Goal: Task Accomplishment & Management: Use online tool/utility

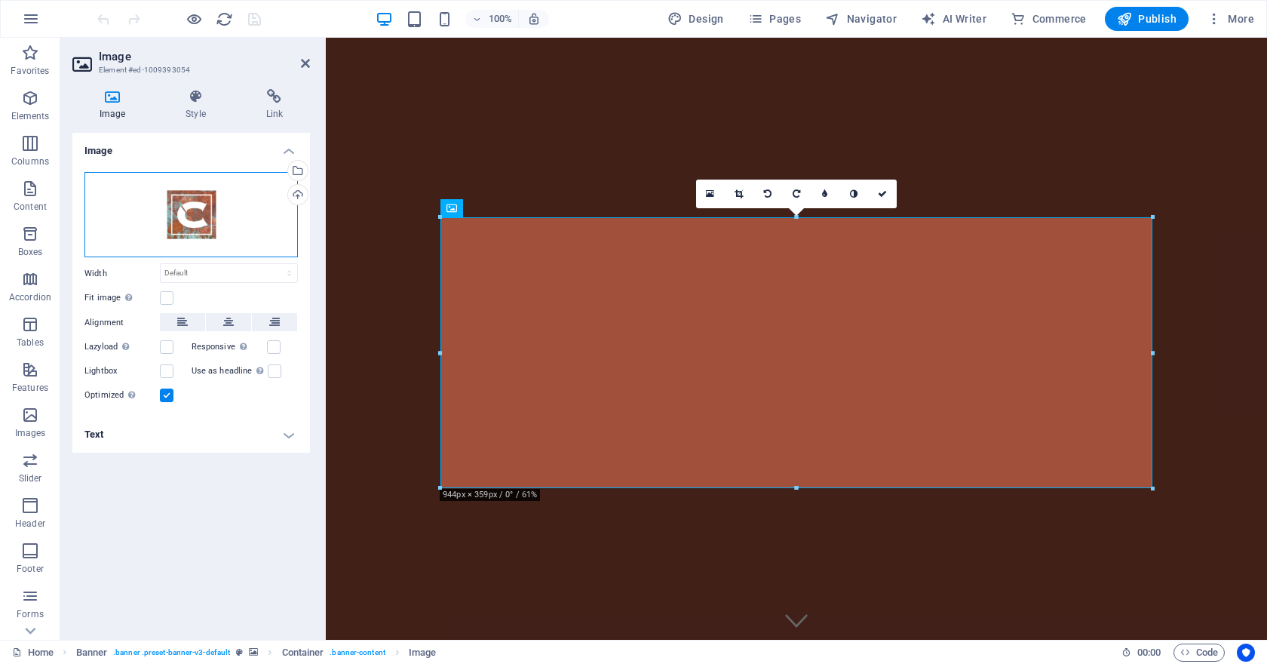
click at [200, 200] on div "Drag files here, click to choose files or select files from Files or our free s…" at bounding box center [190, 215] width 213 height 86
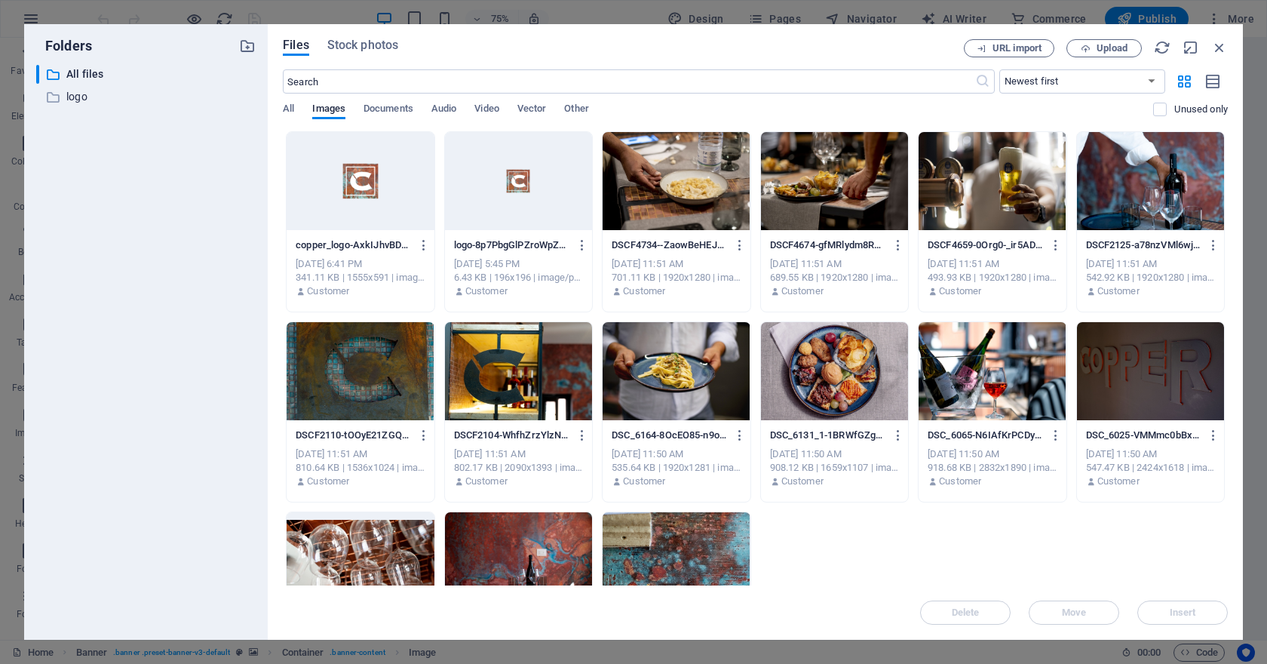
click at [1208, 49] on div "URL import Upload" at bounding box center [1096, 48] width 264 height 18
click at [1216, 44] on icon "button" at bounding box center [1219, 47] width 17 height 17
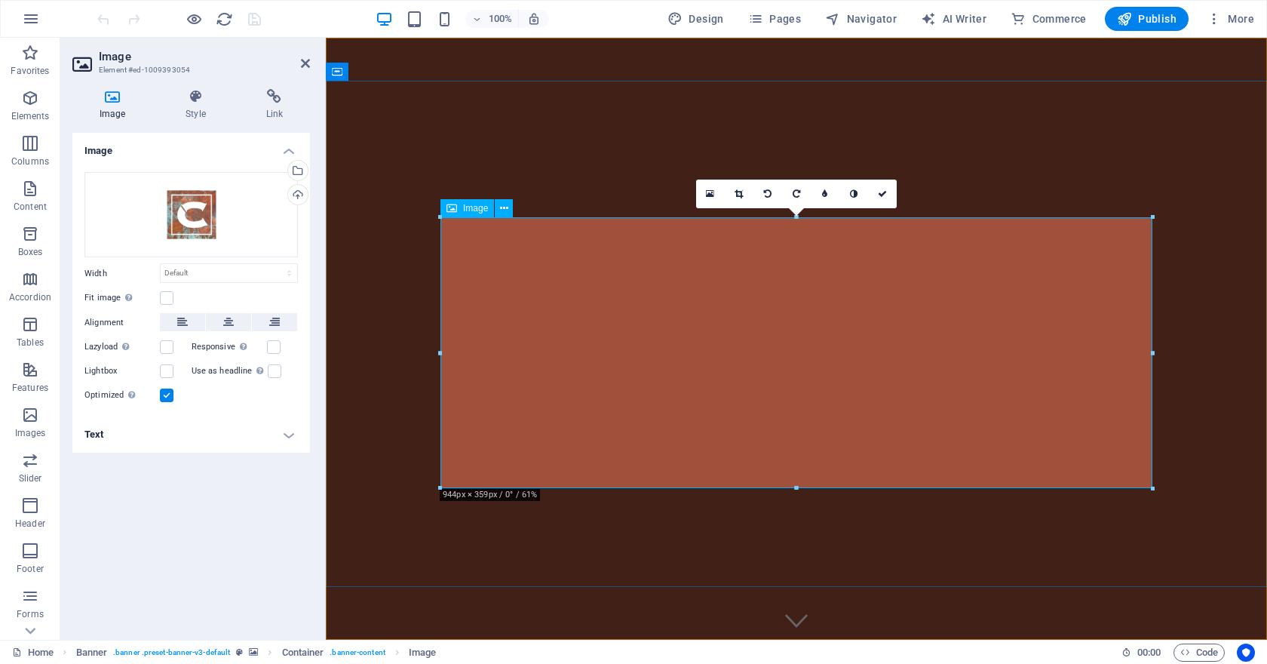
click at [170, 400] on label at bounding box center [167, 395] width 14 height 14
click at [0, 0] on input "Optimized Images are compressed to improve page speed." at bounding box center [0, 0] width 0 height 0
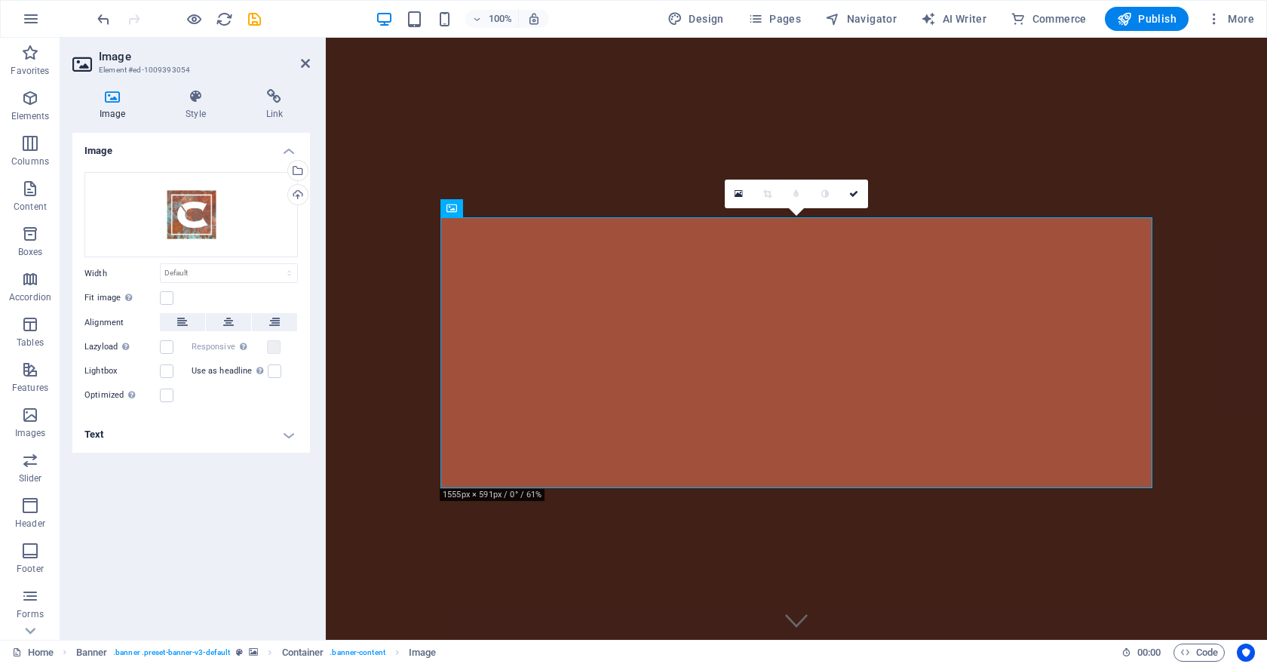
click at [201, 431] on h4 "Text" at bounding box center [191, 434] width 238 height 36
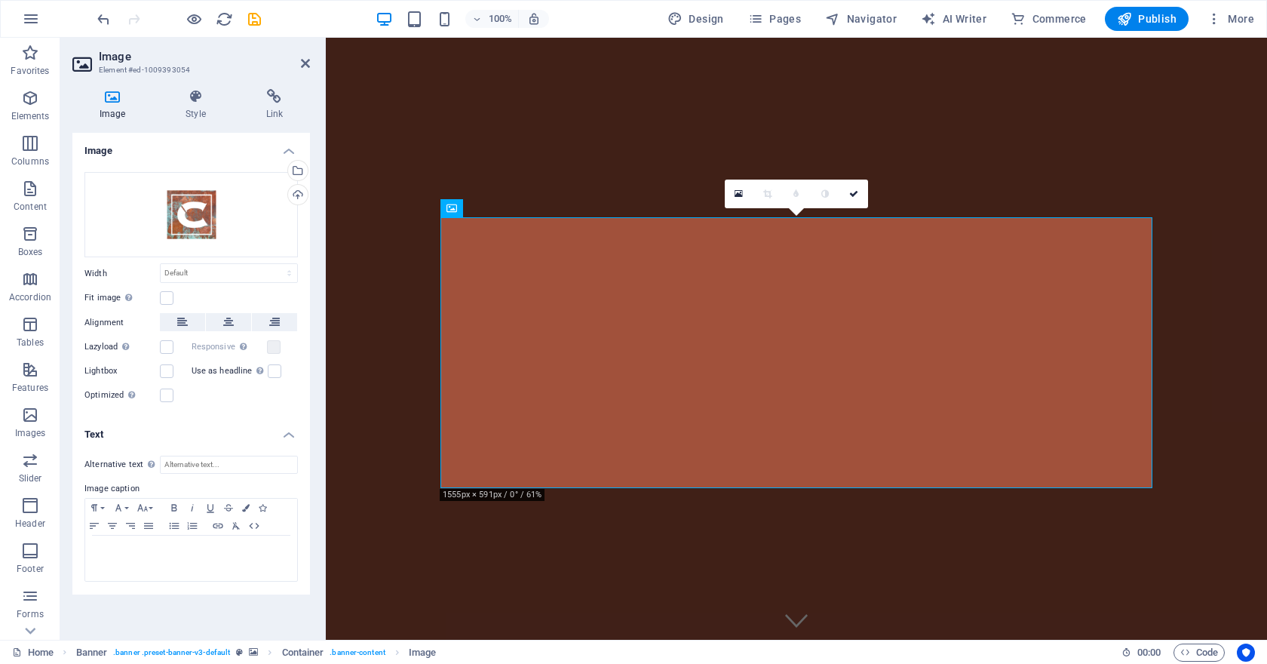
click at [201, 431] on h4 "Text" at bounding box center [191, 429] width 238 height 27
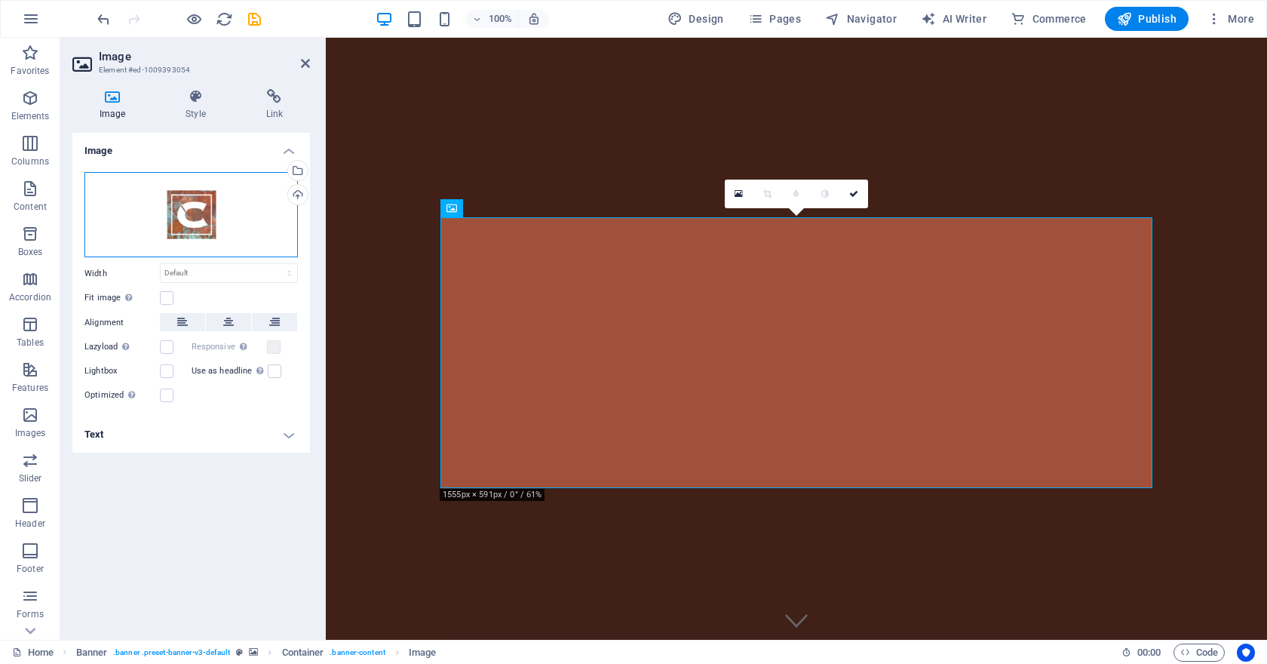
click at [249, 221] on div "Drag files here, click to choose files or select files from Files or our free s…" at bounding box center [190, 215] width 213 height 86
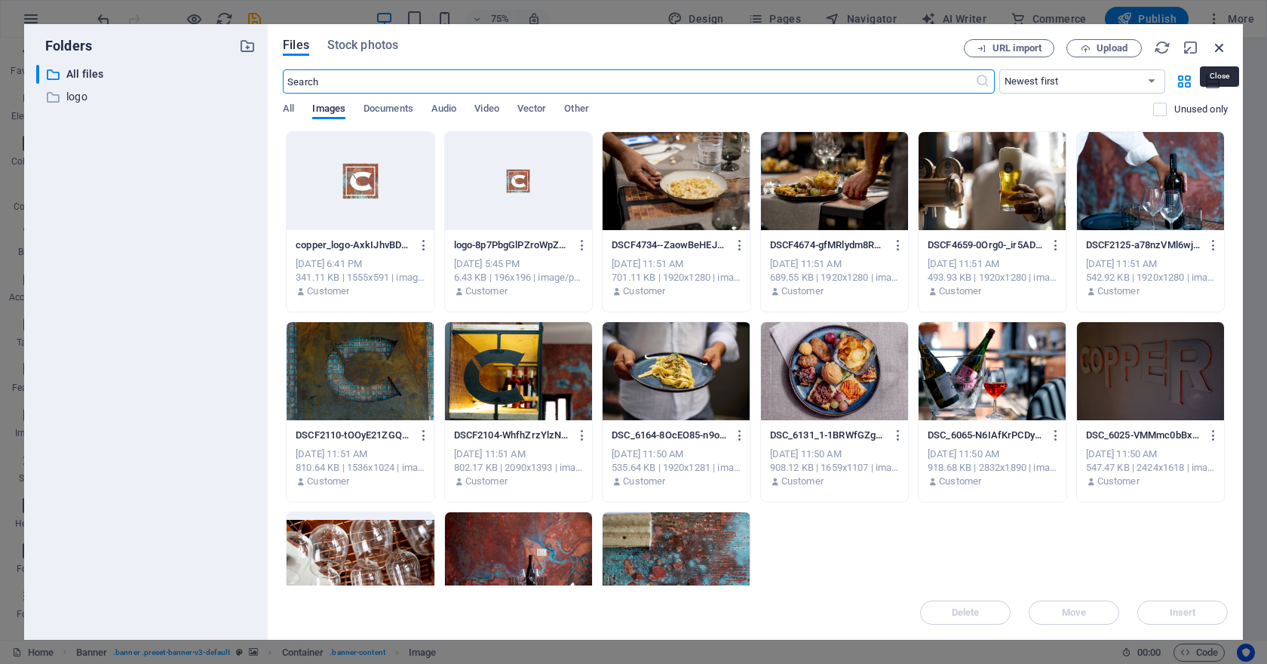
click at [1218, 41] on icon "button" at bounding box center [1219, 47] width 17 height 17
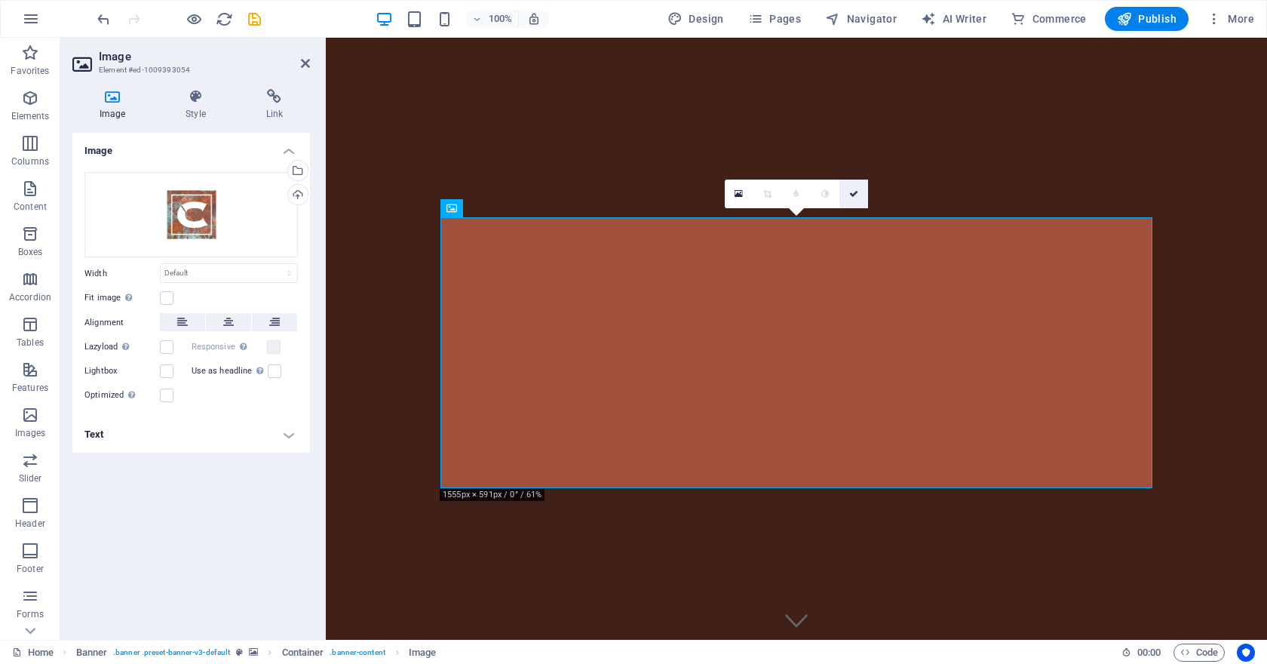
click at [855, 186] on link at bounding box center [853, 193] width 29 height 29
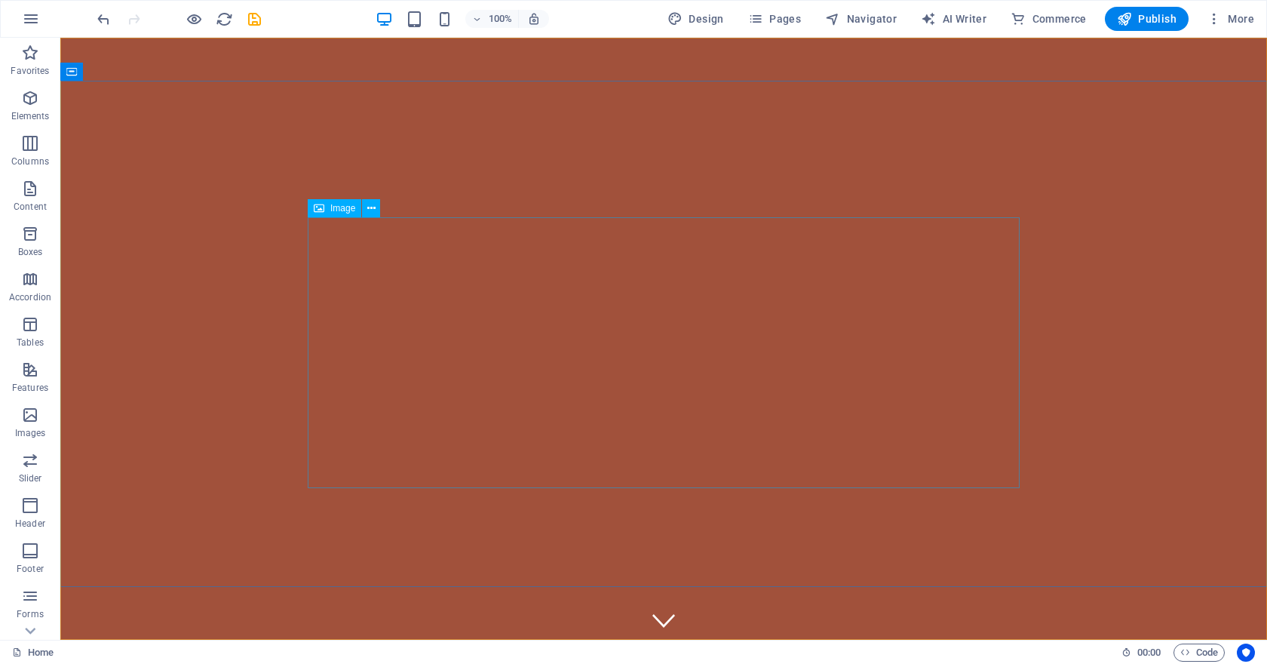
click at [342, 209] on span "Image" at bounding box center [342, 208] width 25 height 9
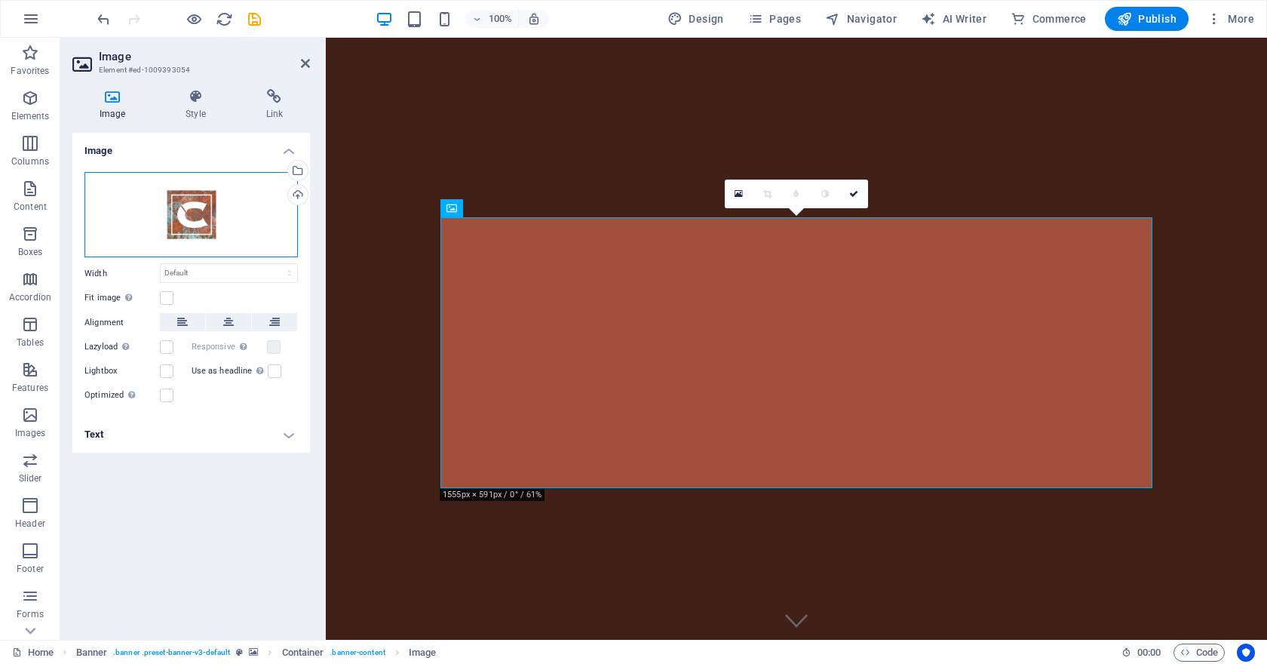
click at [256, 228] on div "Drag files here, click to choose files or select files from Files or our free s…" at bounding box center [190, 215] width 213 height 86
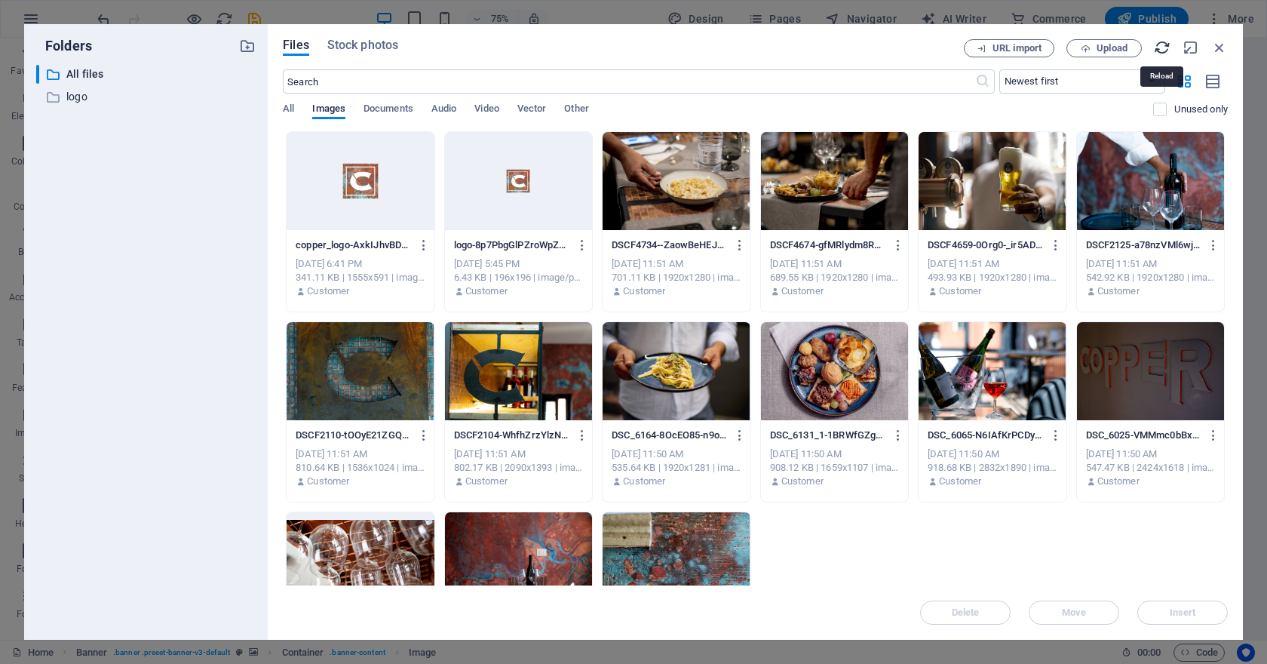
click at [1161, 46] on icon "button" at bounding box center [1162, 47] width 17 height 17
click at [381, 239] on p "copper_logo-AxkIJhvBDR81UAS2Cm7Bjw.png" at bounding box center [353, 245] width 115 height 14
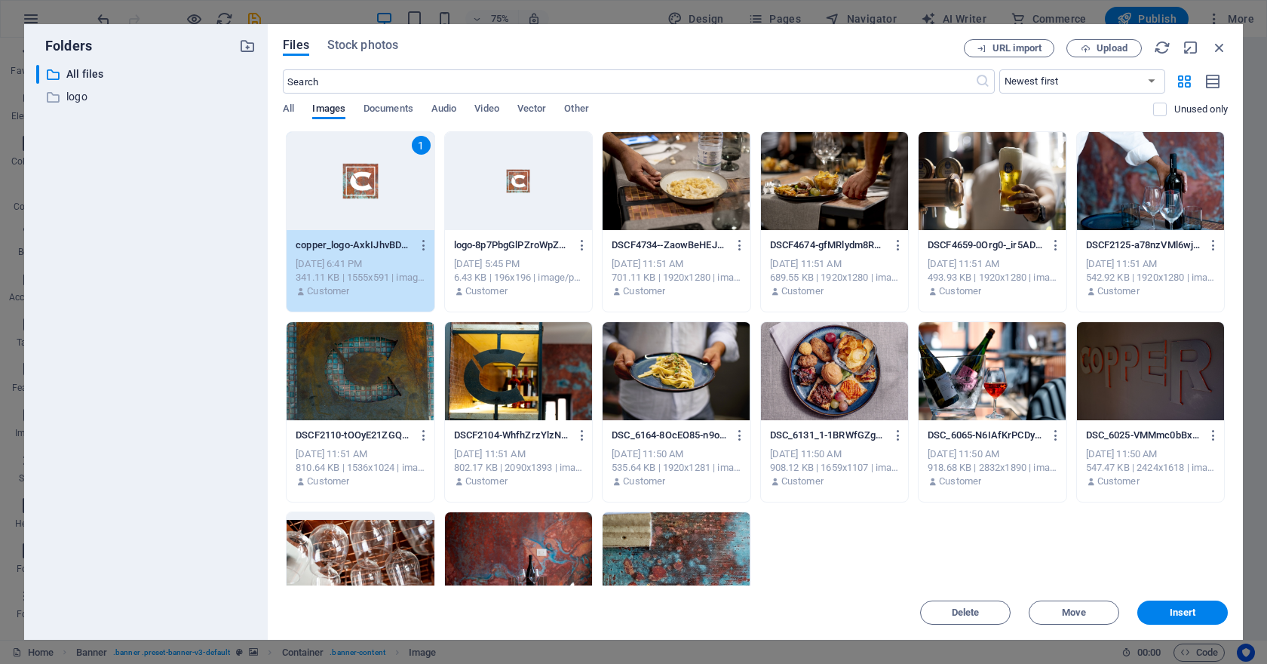
click at [373, 219] on div "1" at bounding box center [360, 181] width 147 height 98
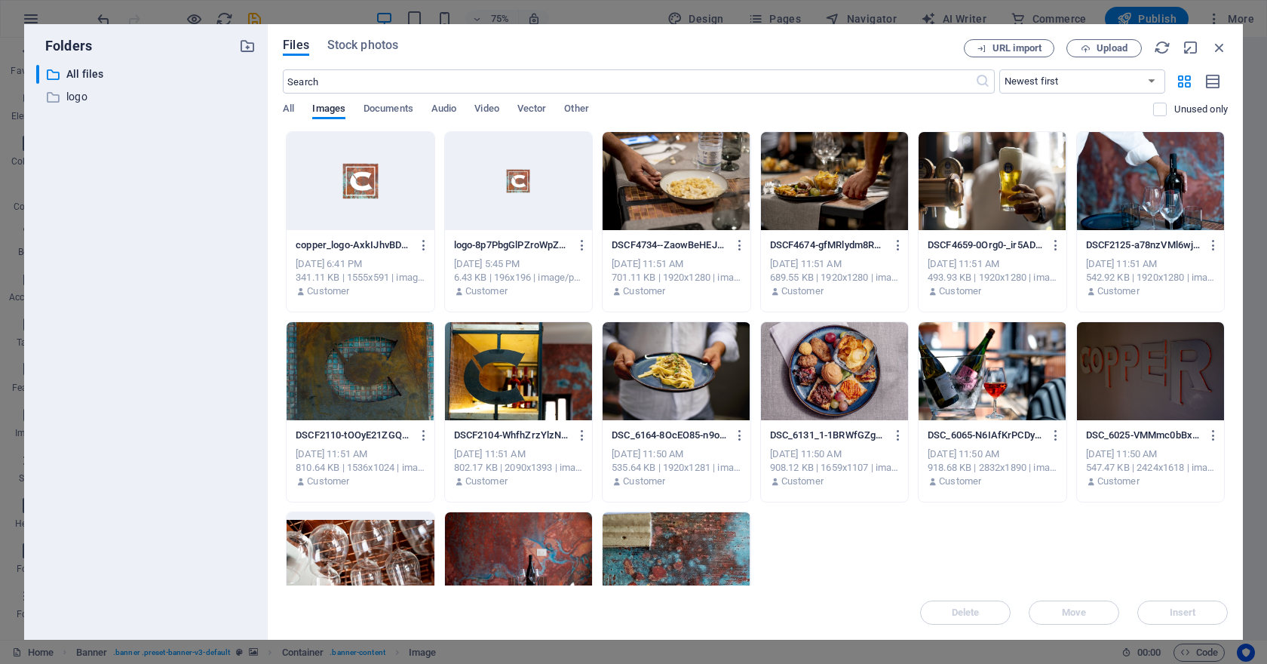
click at [373, 219] on div at bounding box center [360, 181] width 147 height 98
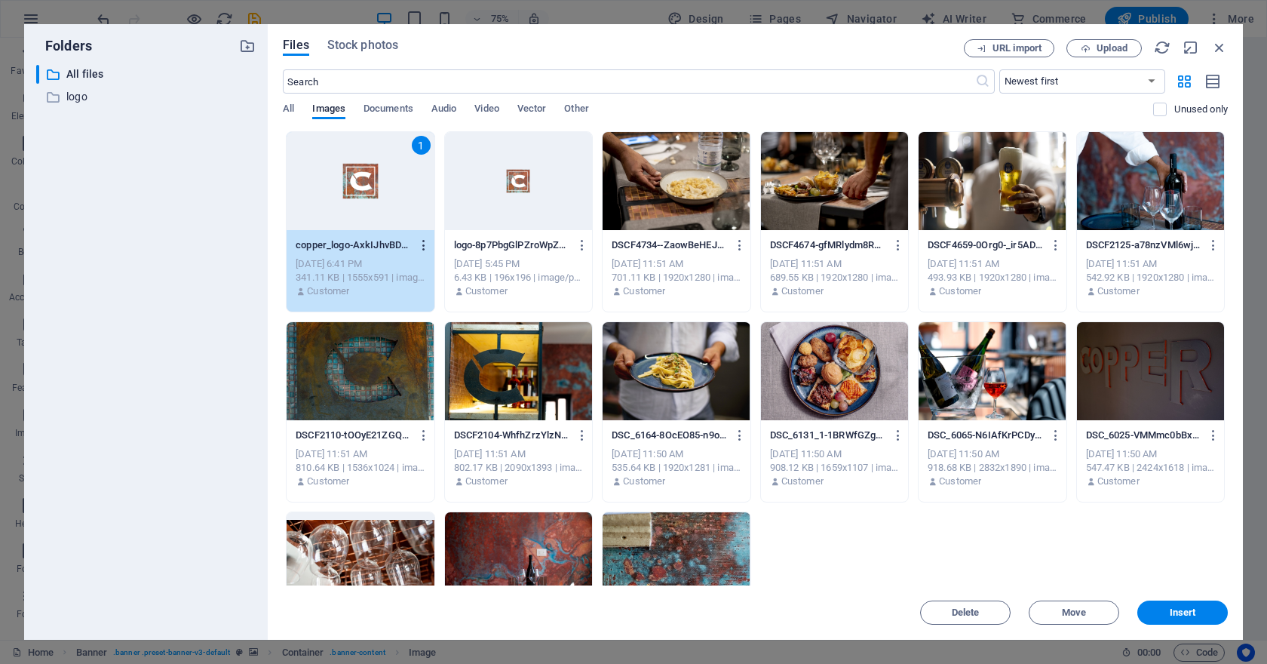
click at [422, 250] on icon "button" at bounding box center [424, 245] width 14 height 14
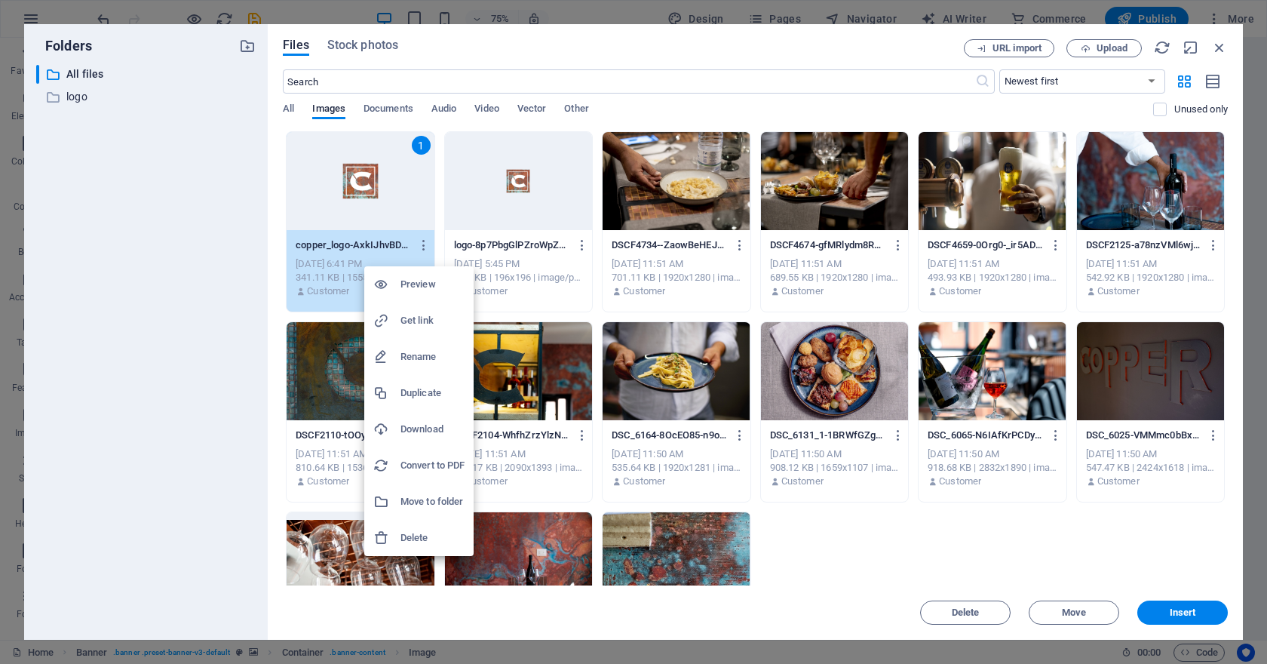
click at [1157, 615] on div at bounding box center [633, 332] width 1267 height 664
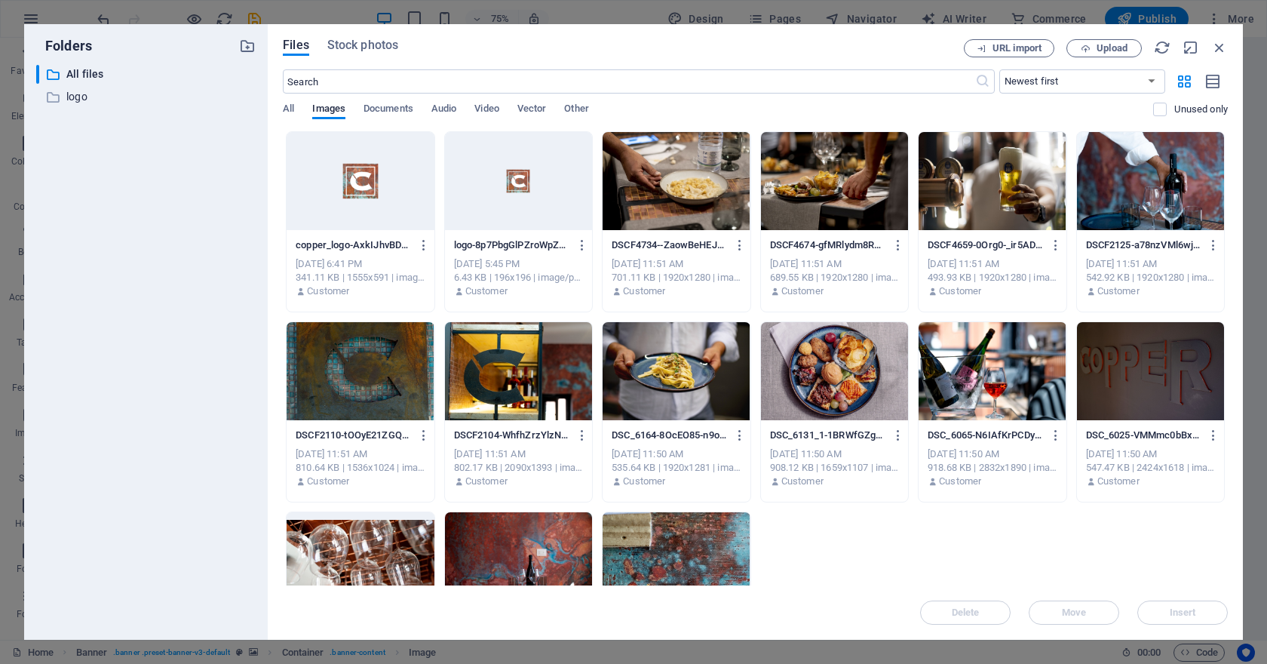
click at [372, 225] on div at bounding box center [360, 181] width 147 height 98
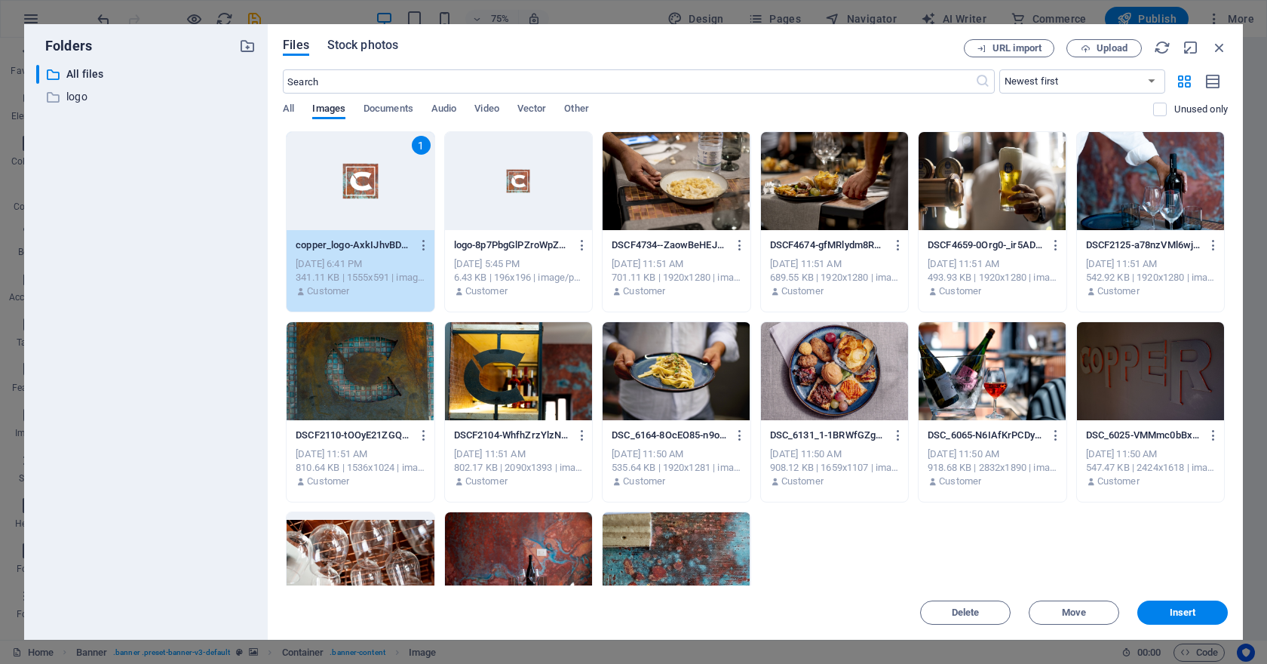
click at [363, 43] on span "Stock photos" at bounding box center [362, 45] width 71 height 18
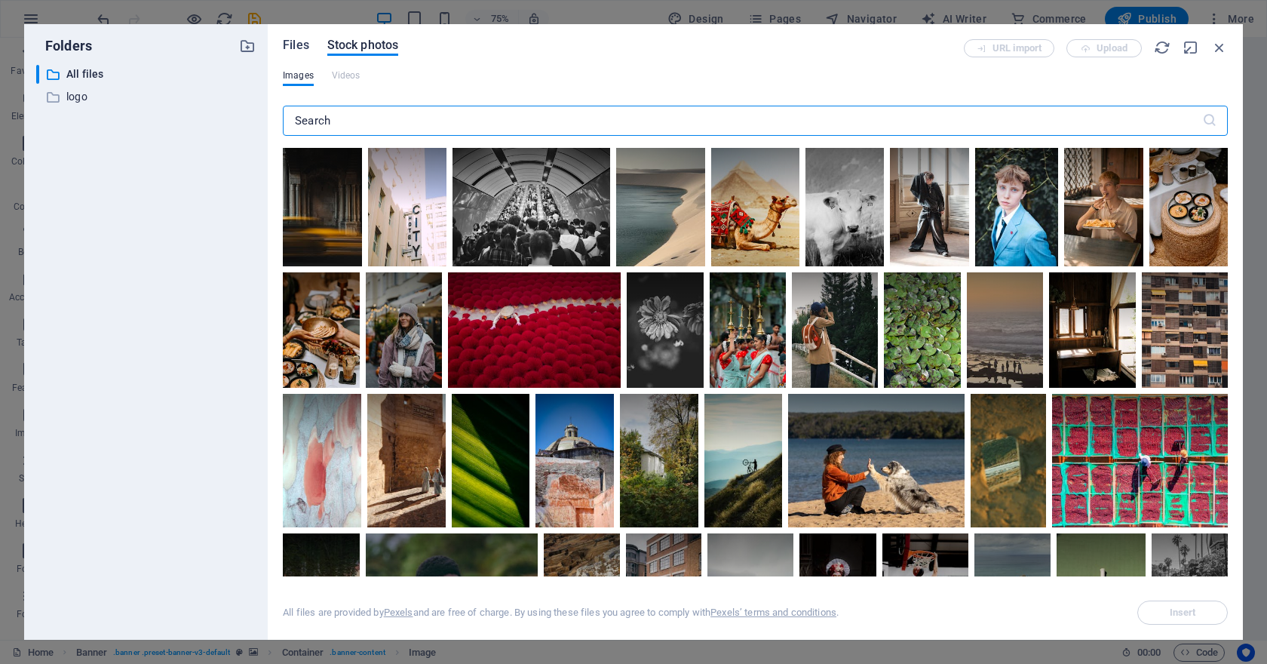
click at [305, 51] on span "Files" at bounding box center [296, 45] width 26 height 18
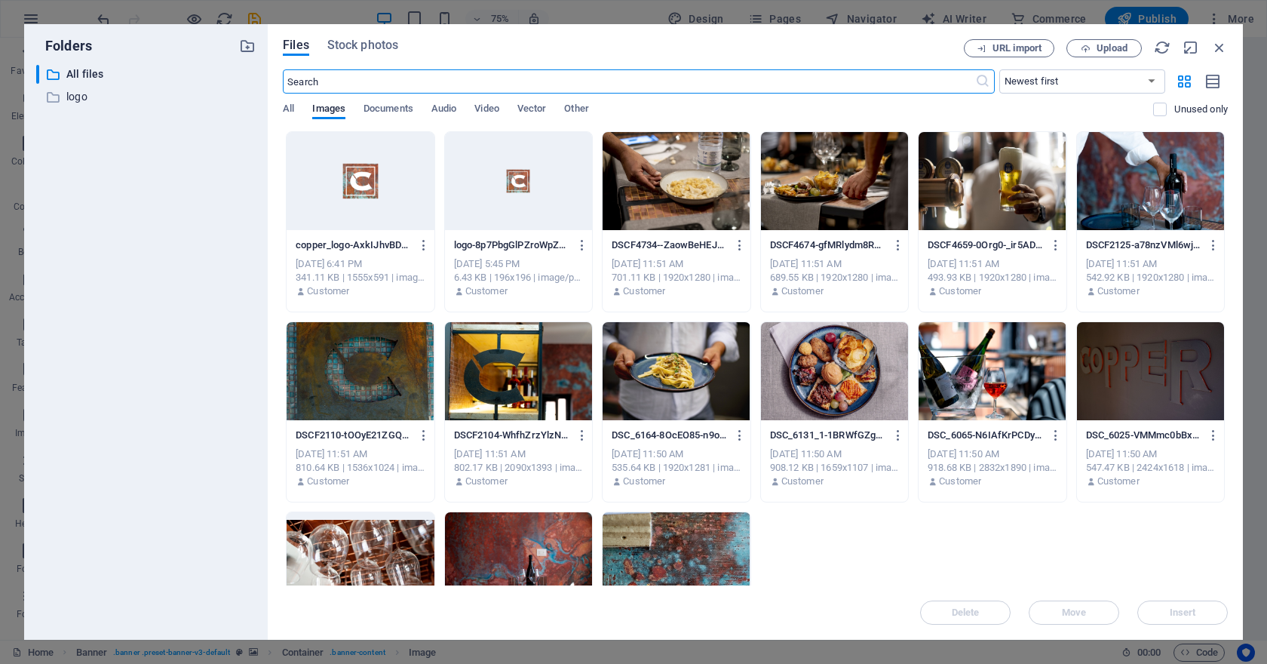
click at [366, 181] on div at bounding box center [360, 181] width 147 height 98
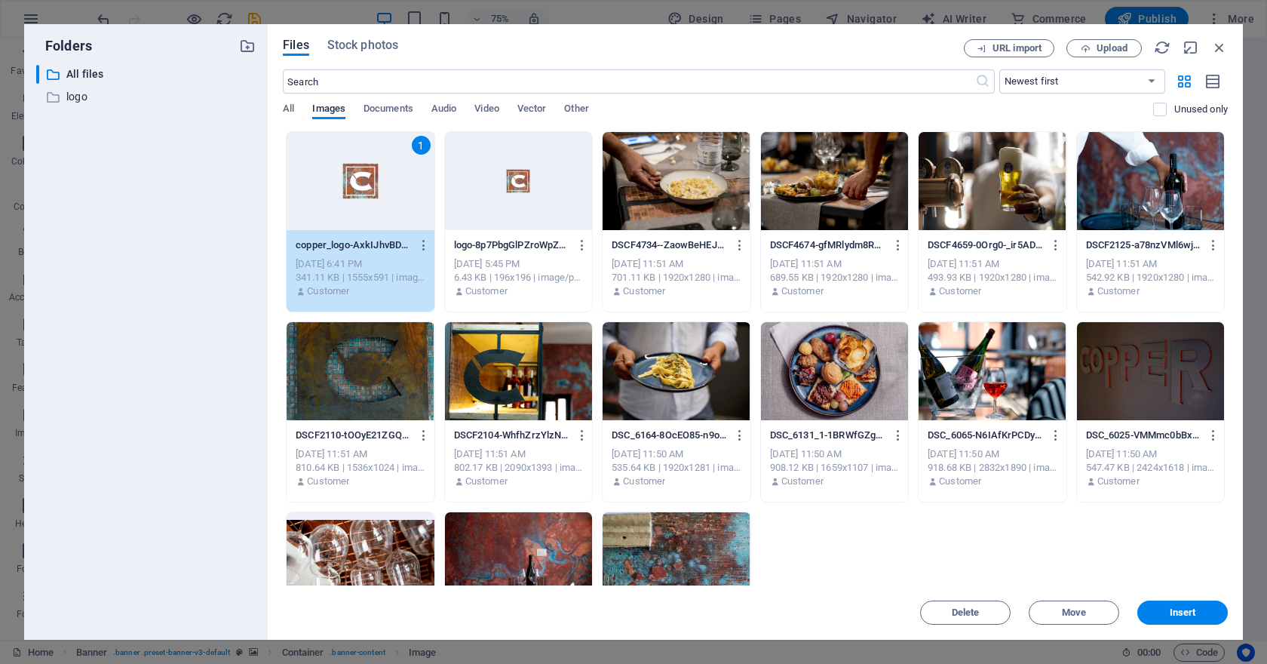
click at [366, 181] on div "1" at bounding box center [360, 181] width 147 height 98
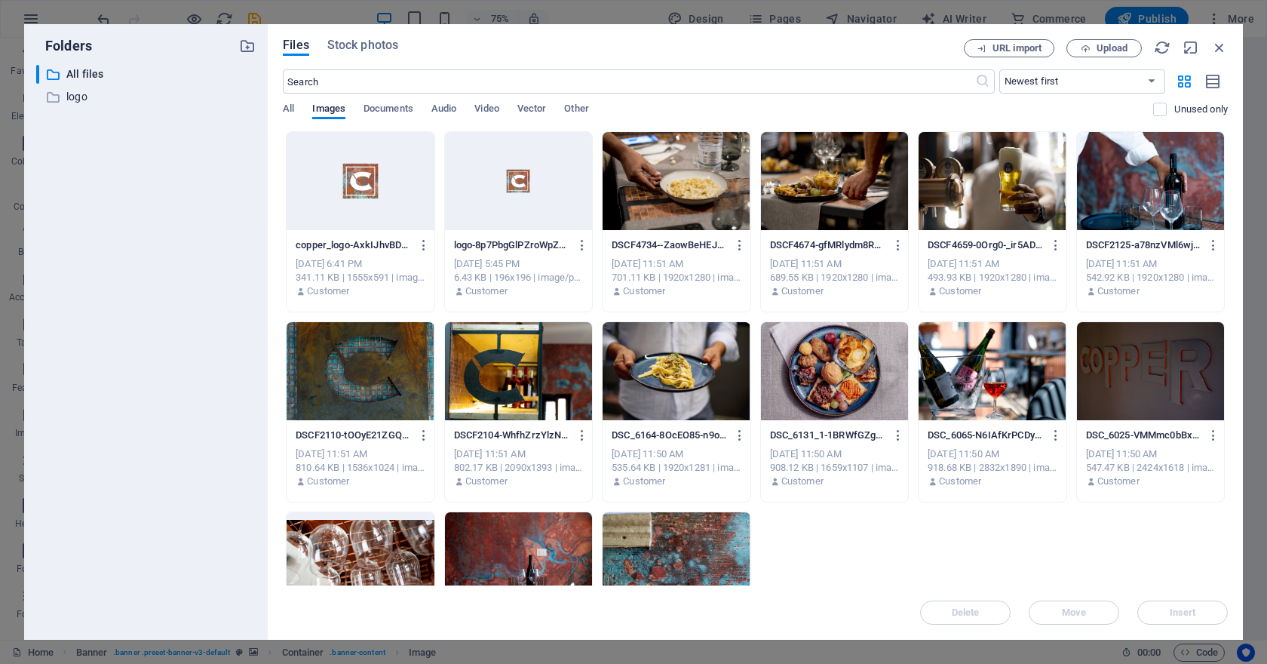
click at [366, 181] on div at bounding box center [360, 181] width 147 height 98
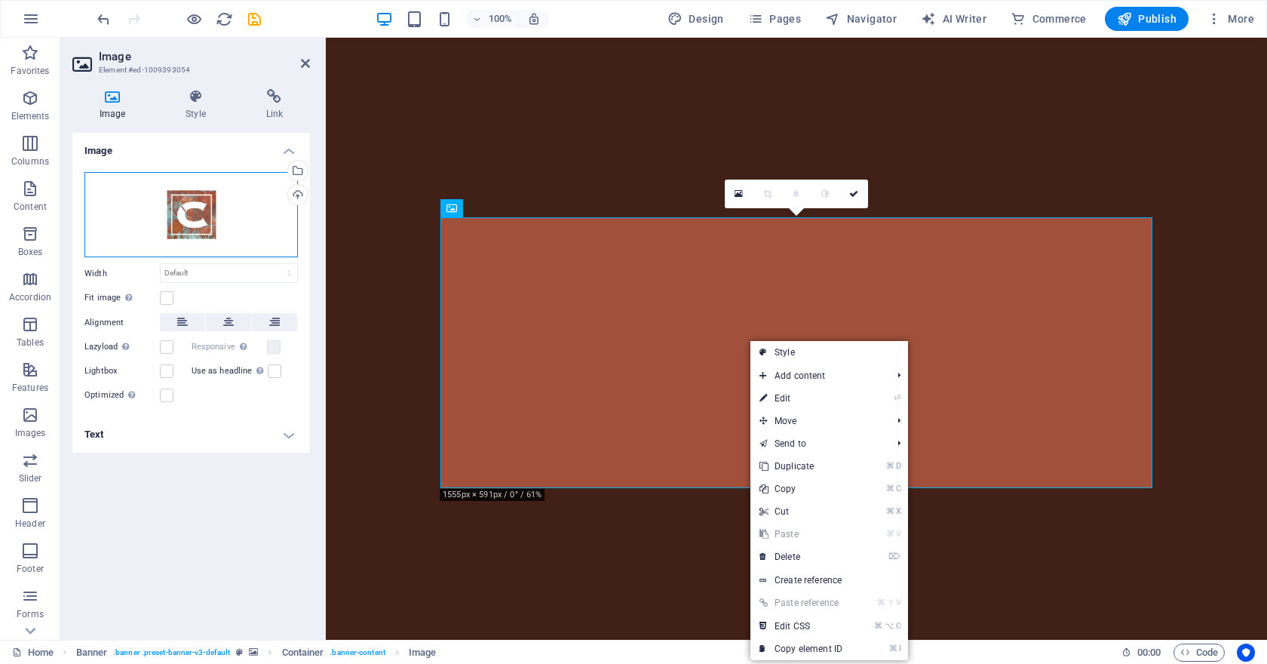
click at [207, 204] on div "Drag files here, click to choose files or select files from Files or our free s…" at bounding box center [190, 215] width 213 height 86
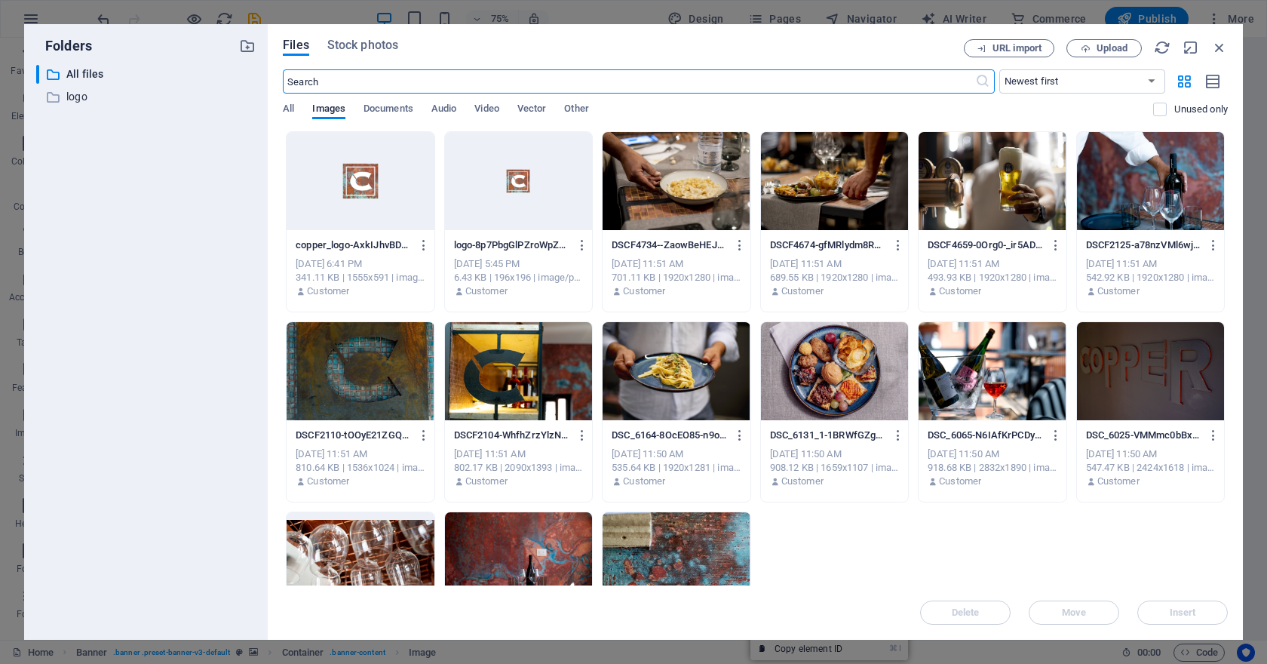
click at [400, 194] on div at bounding box center [360, 181] width 147 height 98
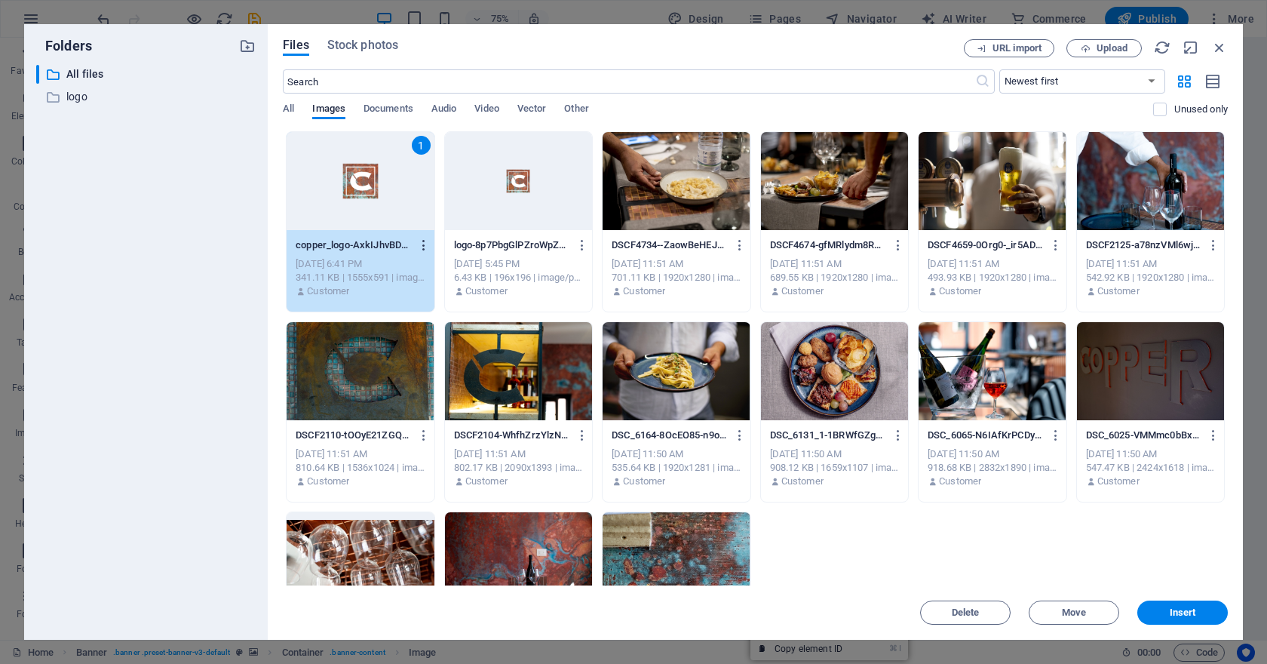
click at [420, 244] on icon "button" at bounding box center [424, 245] width 14 height 14
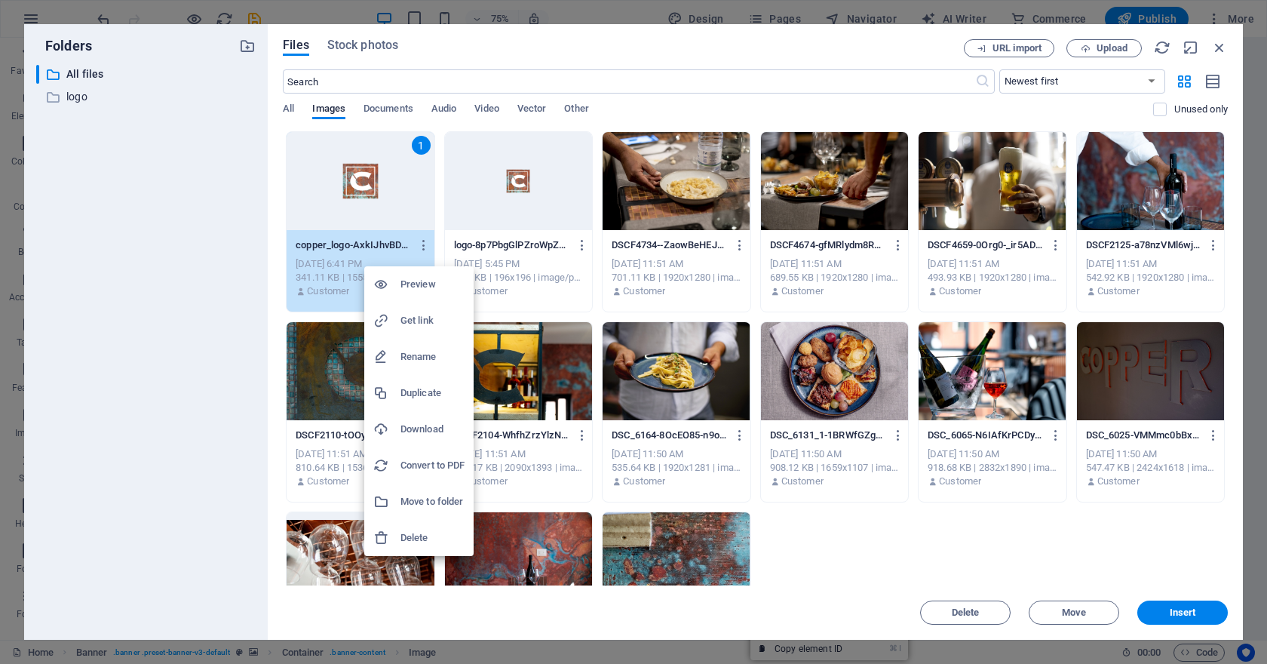
click at [425, 324] on h6 "Get link" at bounding box center [432, 320] width 64 height 18
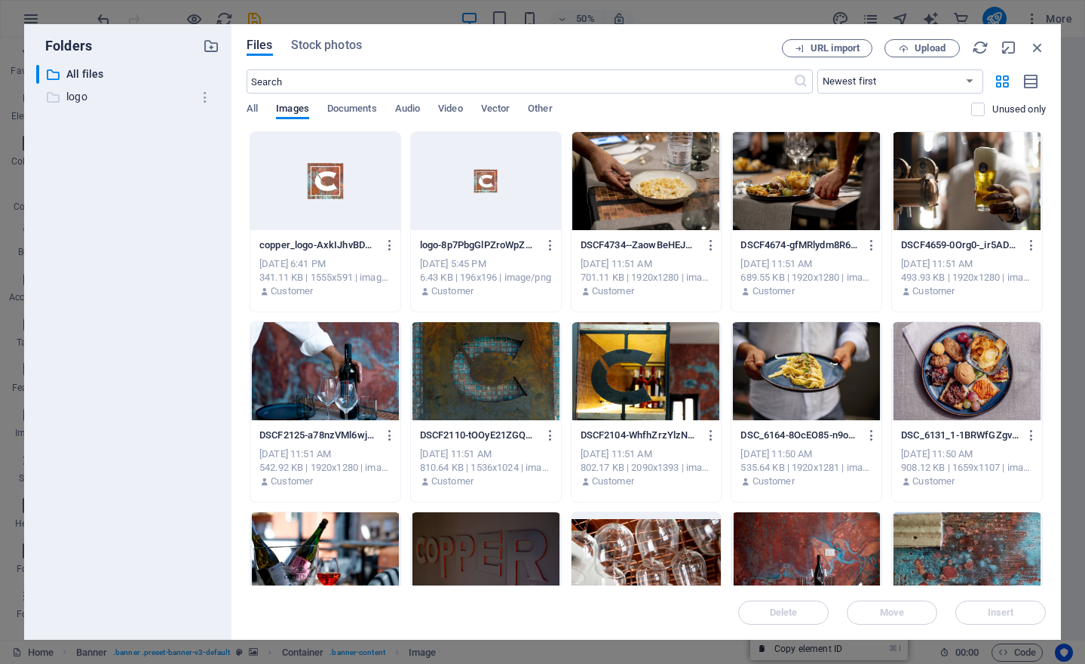
click at [96, 98] on p "logo" at bounding box center [128, 96] width 125 height 17
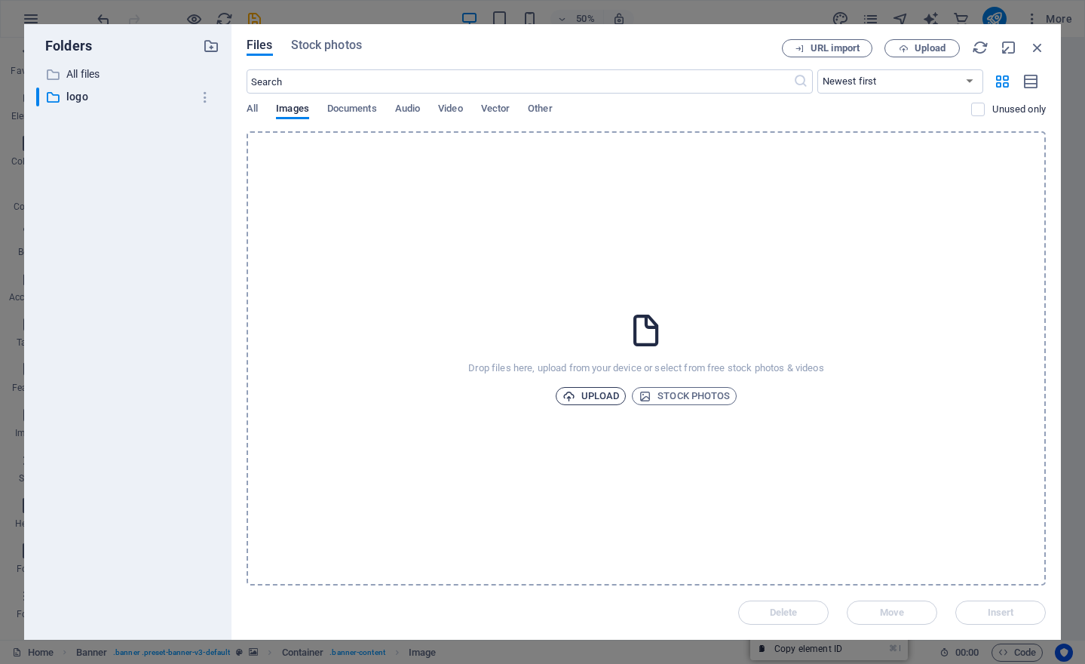
click at [593, 394] on span "Upload" at bounding box center [591, 396] width 57 height 18
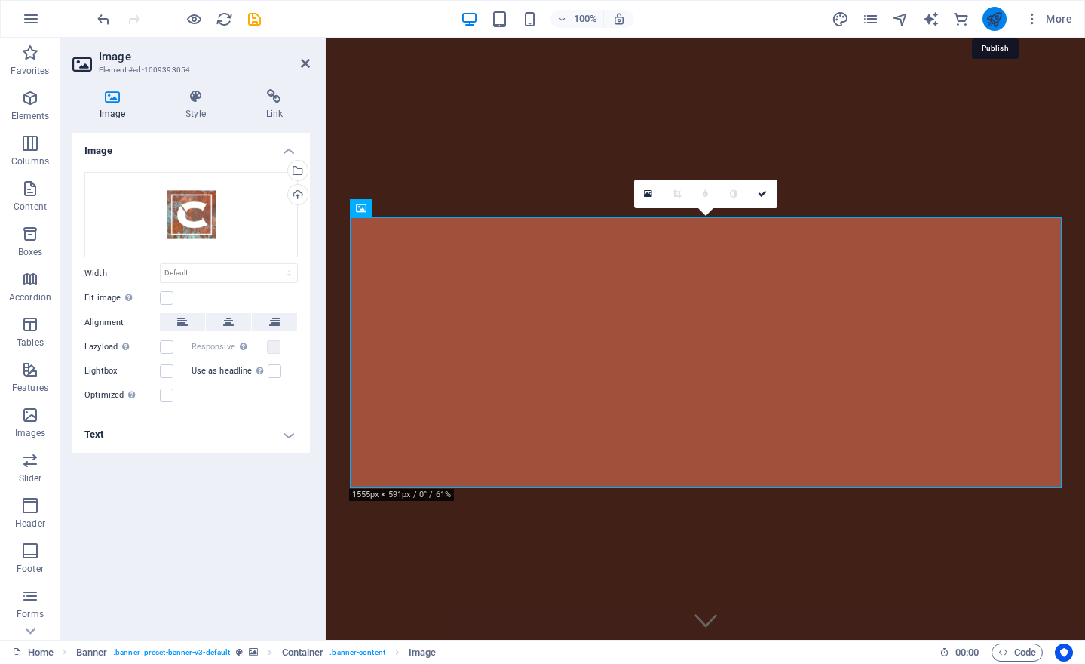
click at [998, 13] on icon "publish" at bounding box center [994, 19] width 17 height 17
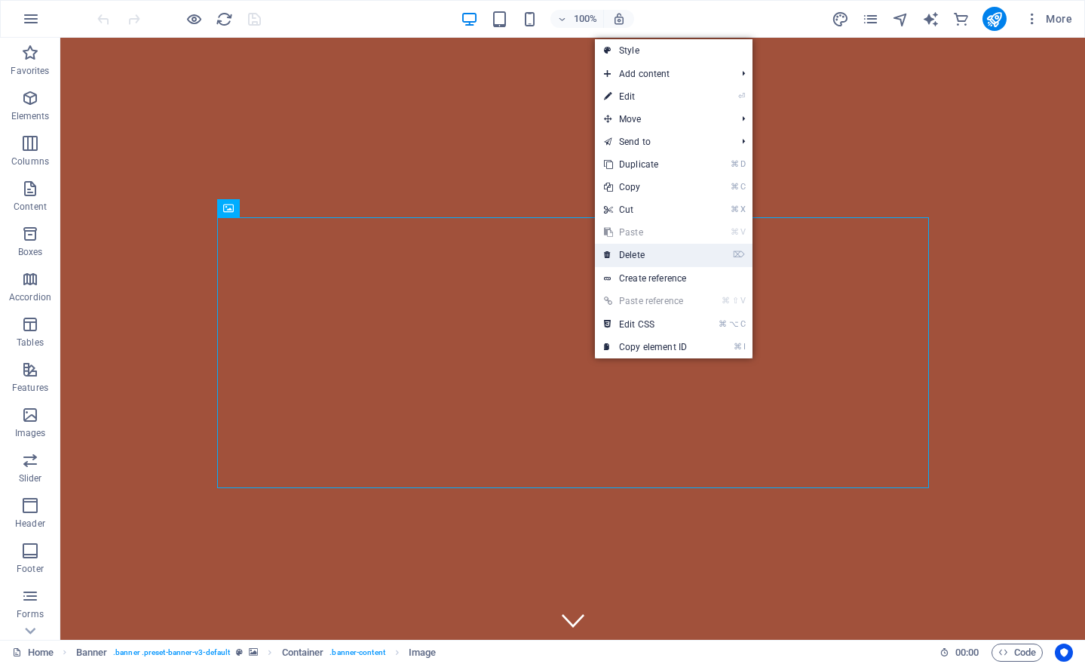
click at [641, 251] on link "⌦ Delete" at bounding box center [645, 255] width 101 height 23
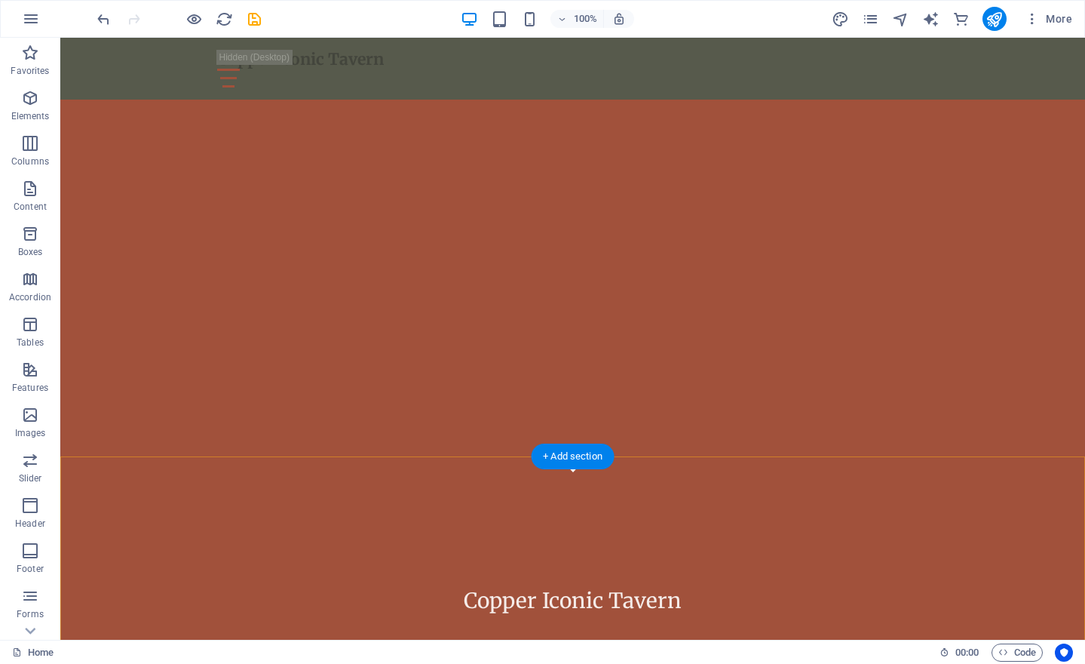
scroll to position [148, 0]
click at [38, 100] on icon "button" at bounding box center [30, 98] width 18 height 18
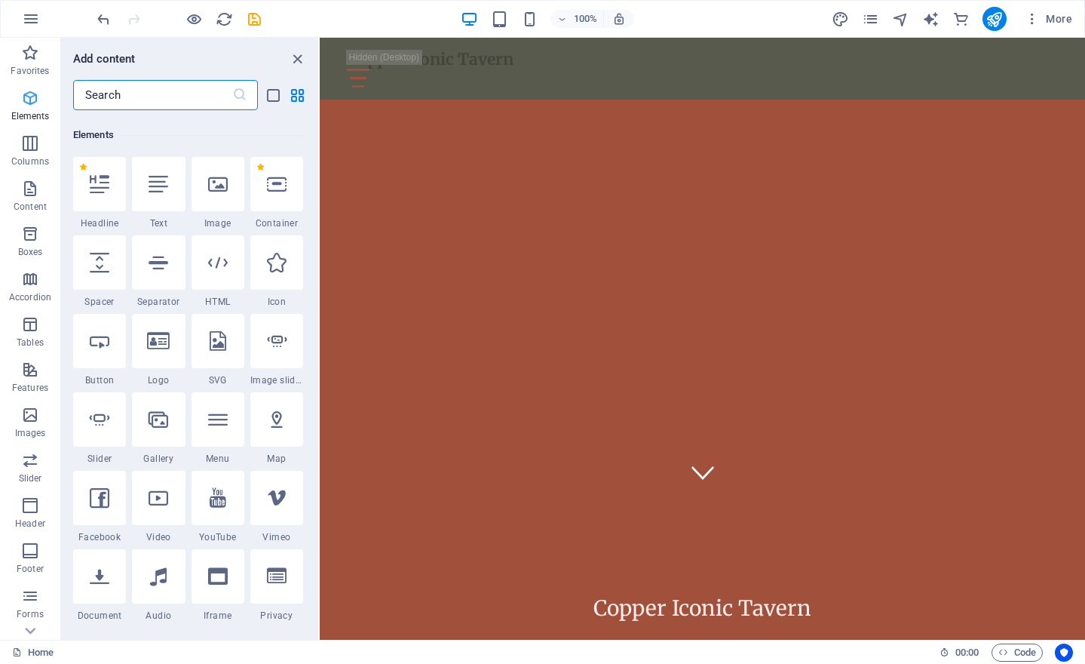
scroll to position [161, 0]
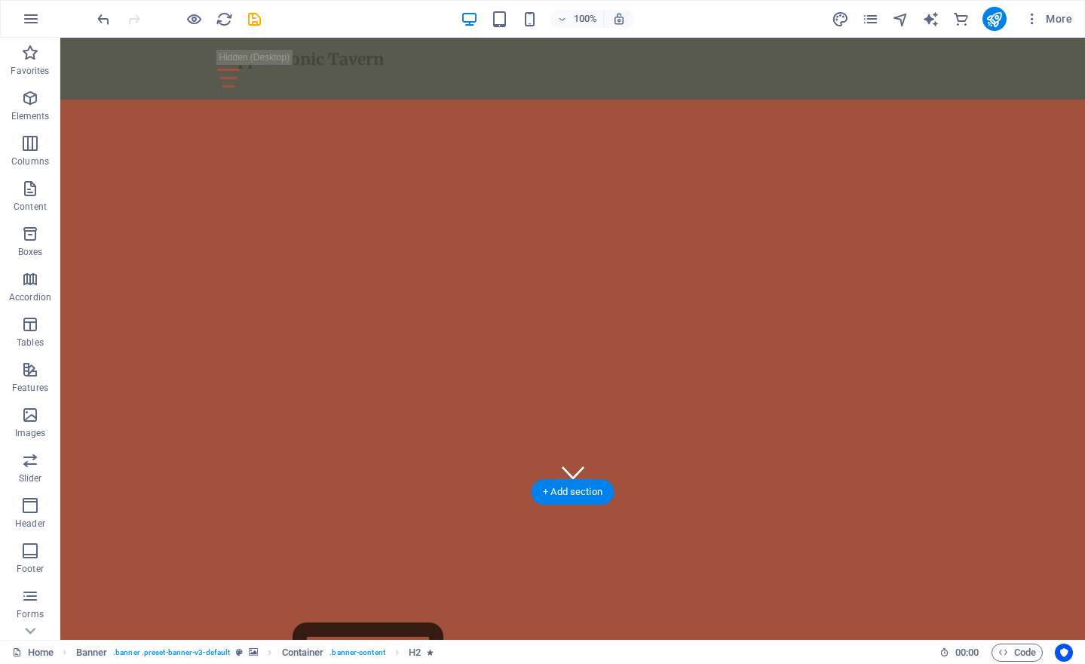
drag, startPoint x: 437, startPoint y: 271, endPoint x: 585, endPoint y: 357, distance: 172.0
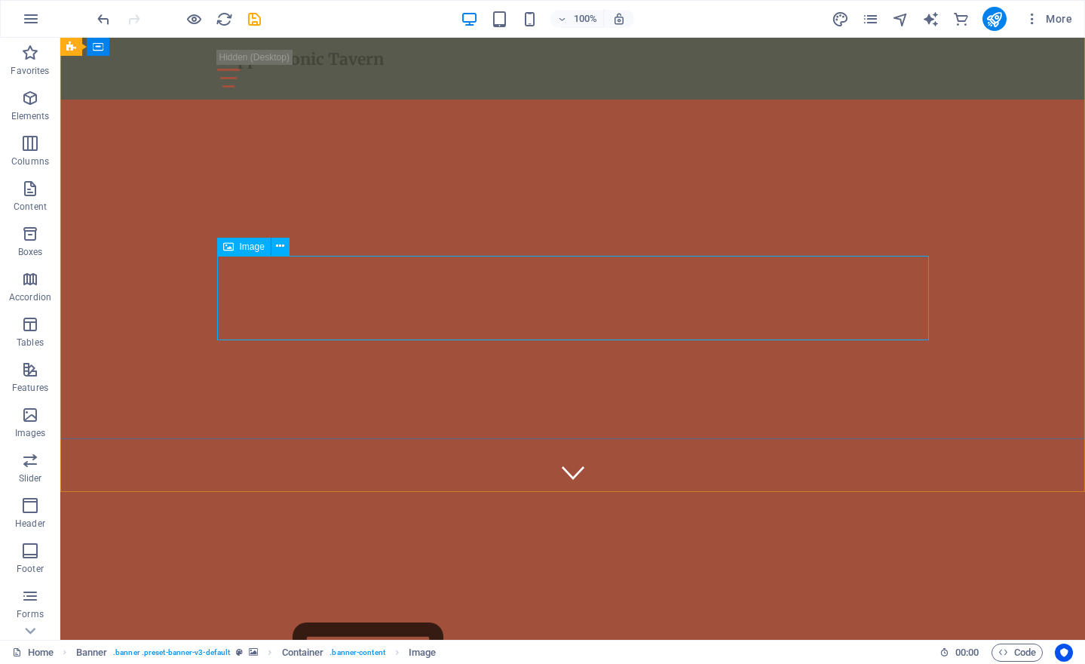
click at [253, 245] on span "Image" at bounding box center [252, 246] width 25 height 9
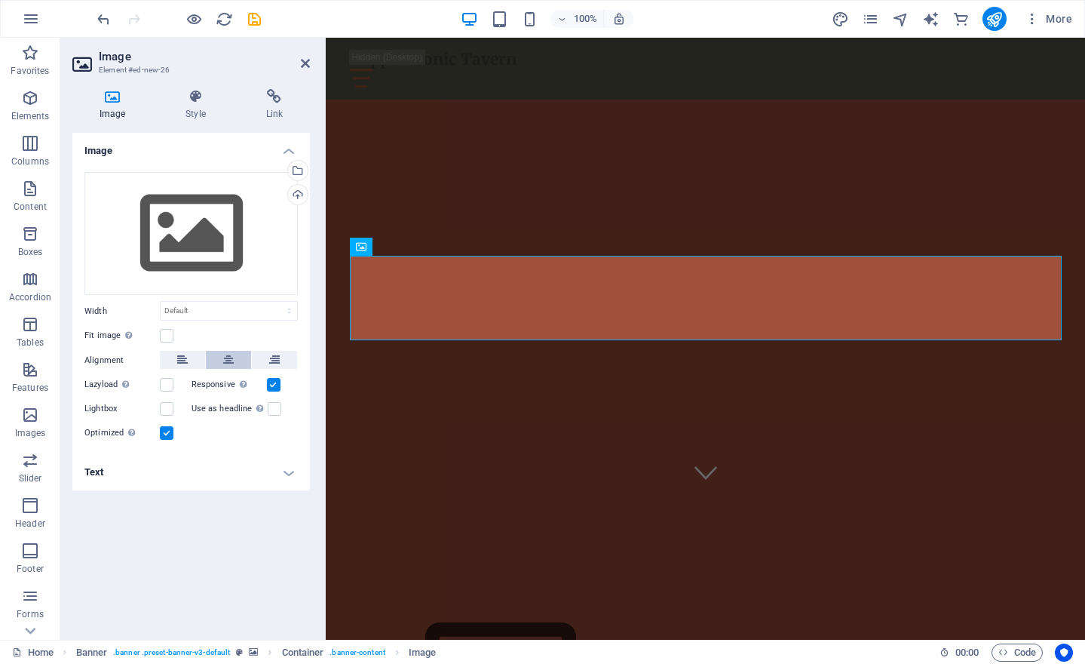
click at [225, 356] on icon at bounding box center [228, 360] width 11 height 18
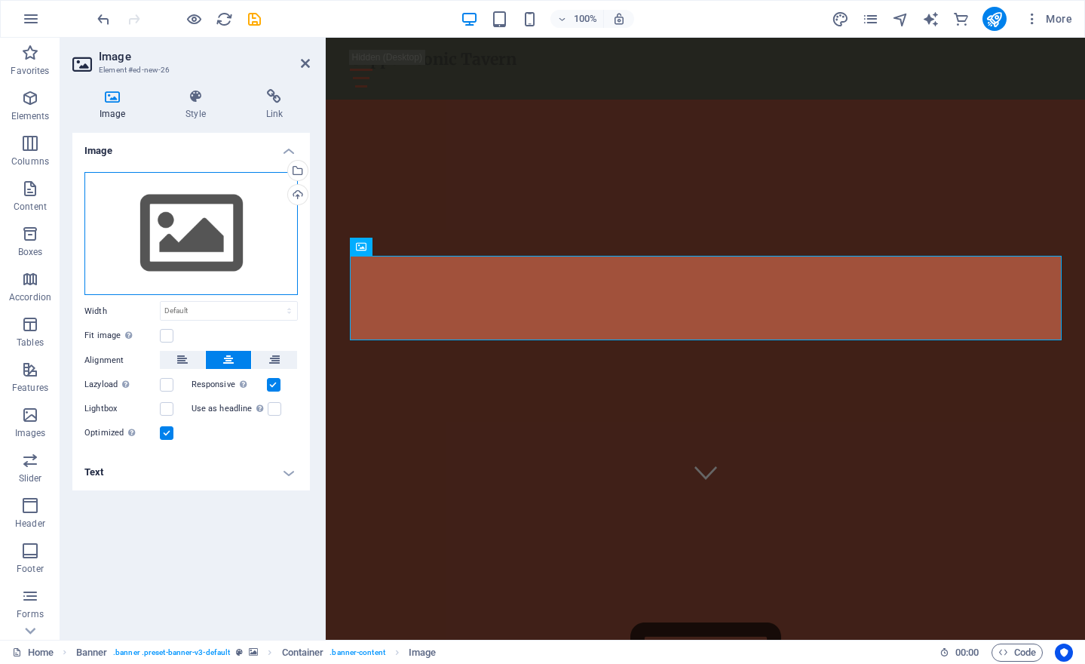
click at [218, 250] on div "Drag files here, click to choose files or select files from Files or our free s…" at bounding box center [190, 234] width 213 height 124
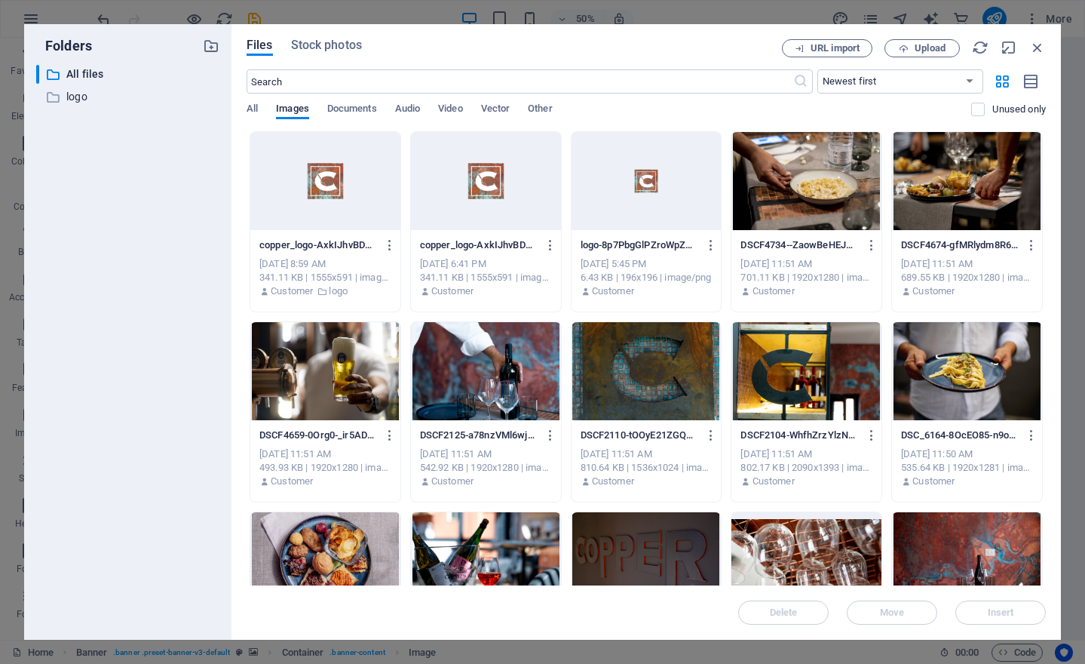
click at [489, 178] on div at bounding box center [486, 181] width 150 height 98
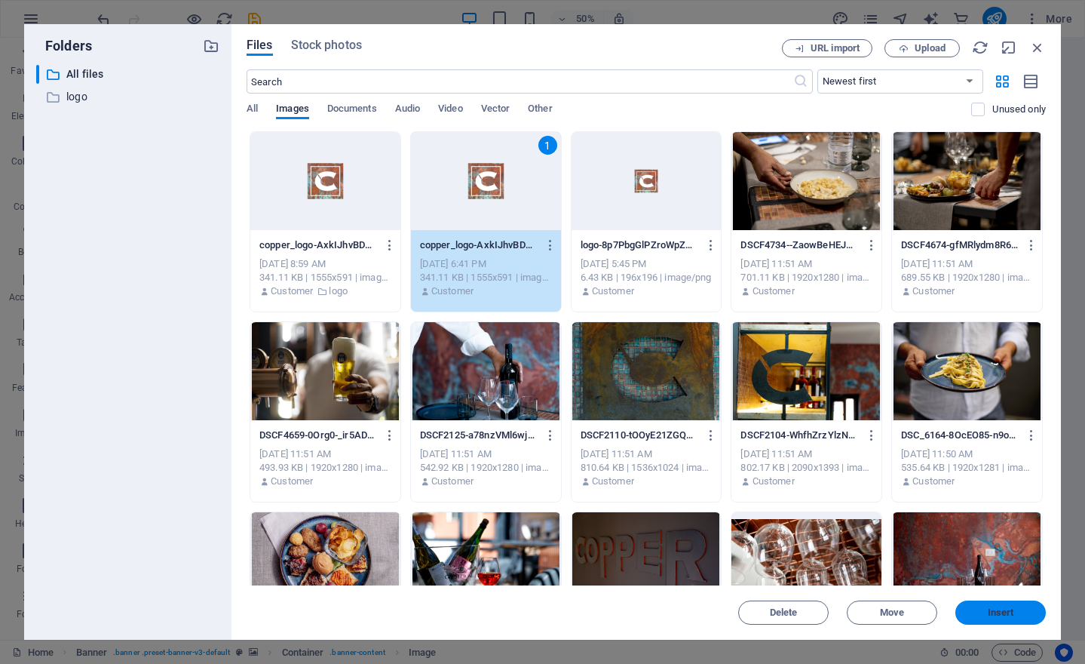
click at [999, 606] on button "Insert" at bounding box center [1000, 612] width 90 height 24
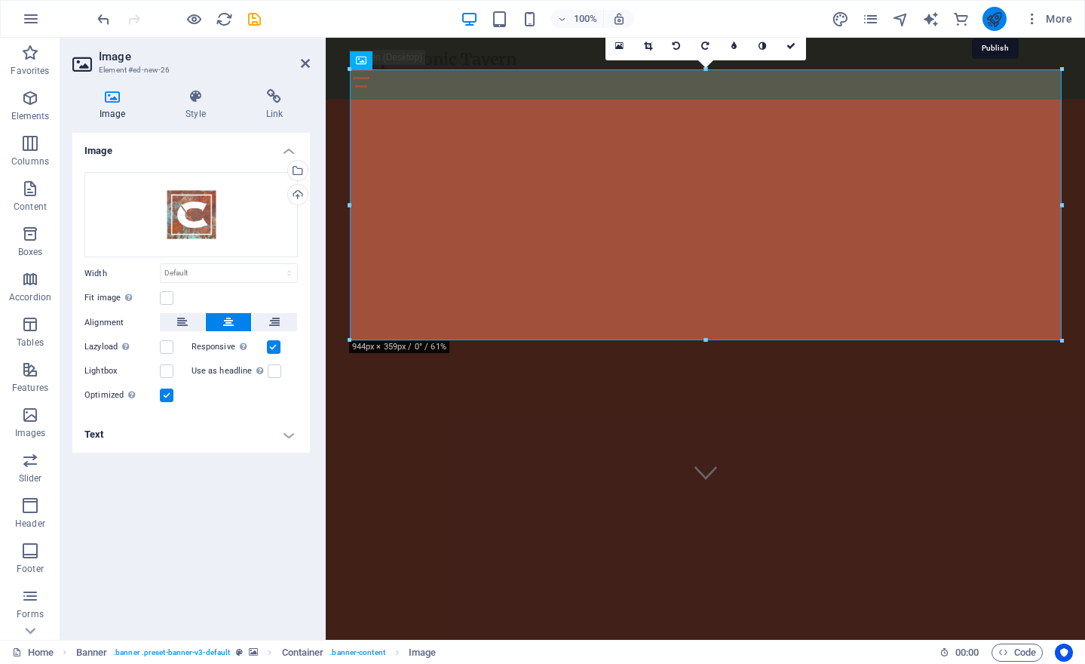
click at [994, 14] on icon "publish" at bounding box center [994, 19] width 17 height 17
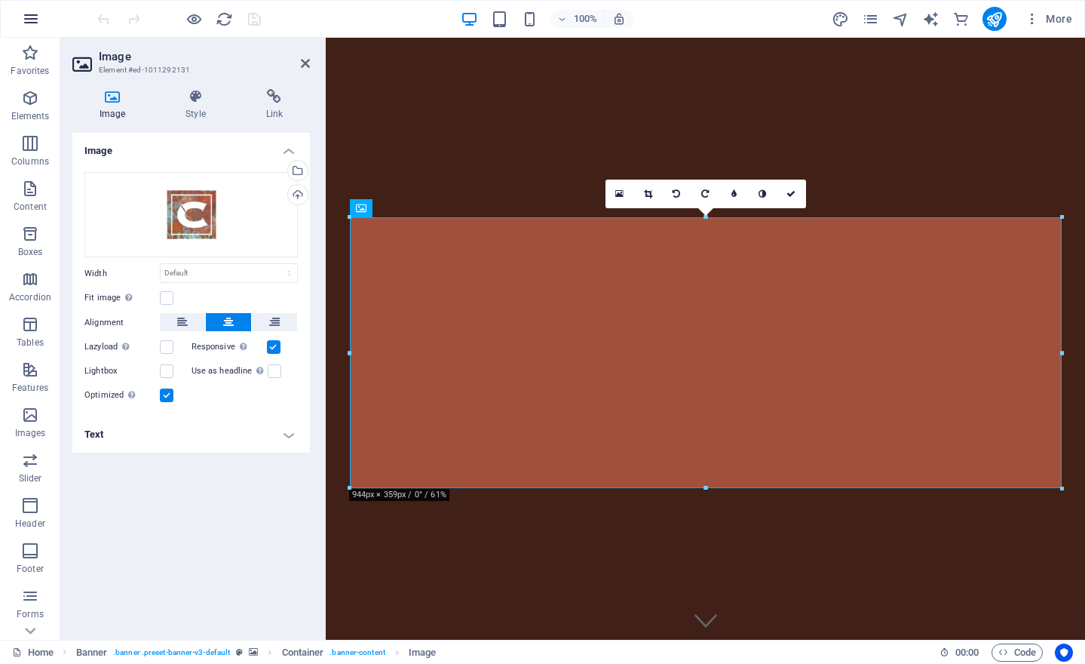
click at [39, 11] on icon "button" at bounding box center [31, 19] width 18 height 18
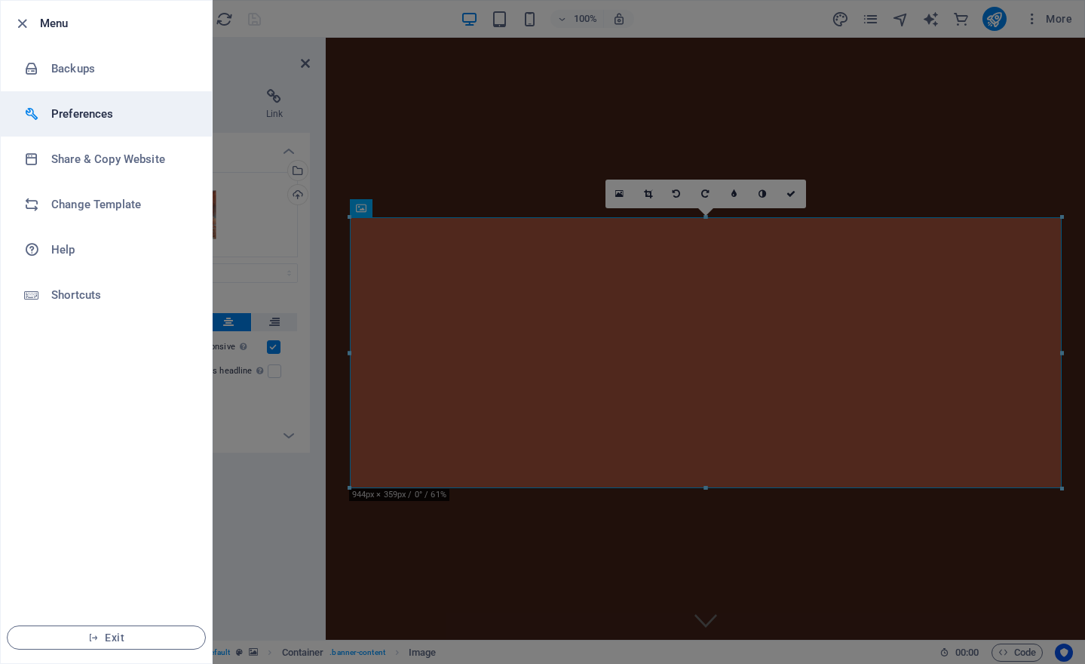
click at [108, 112] on h6 "Preferences" at bounding box center [121, 114] width 140 height 18
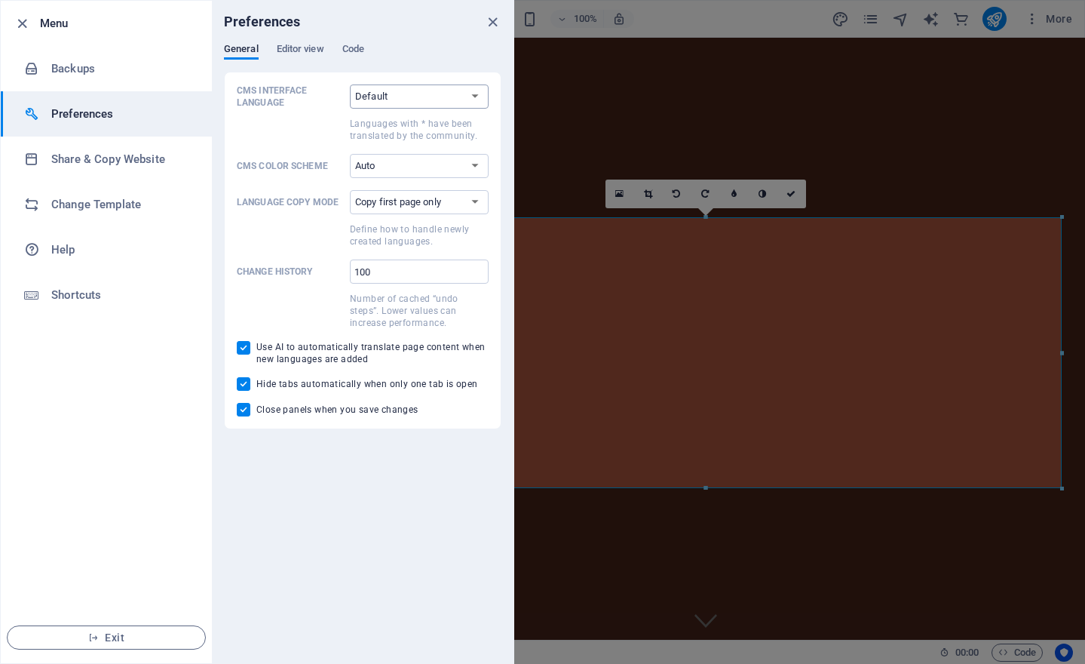
click at [388, 91] on select "Default Deutsch English Español Suomi* Français Magyar Italiano Nederlands Pols…" at bounding box center [419, 96] width 139 height 24
select select "it"
click at [350, 84] on select "Default Deutsch English Español Suomi* Français Magyar Italiano Nederlands Pols…" at bounding box center [419, 96] width 139 height 24
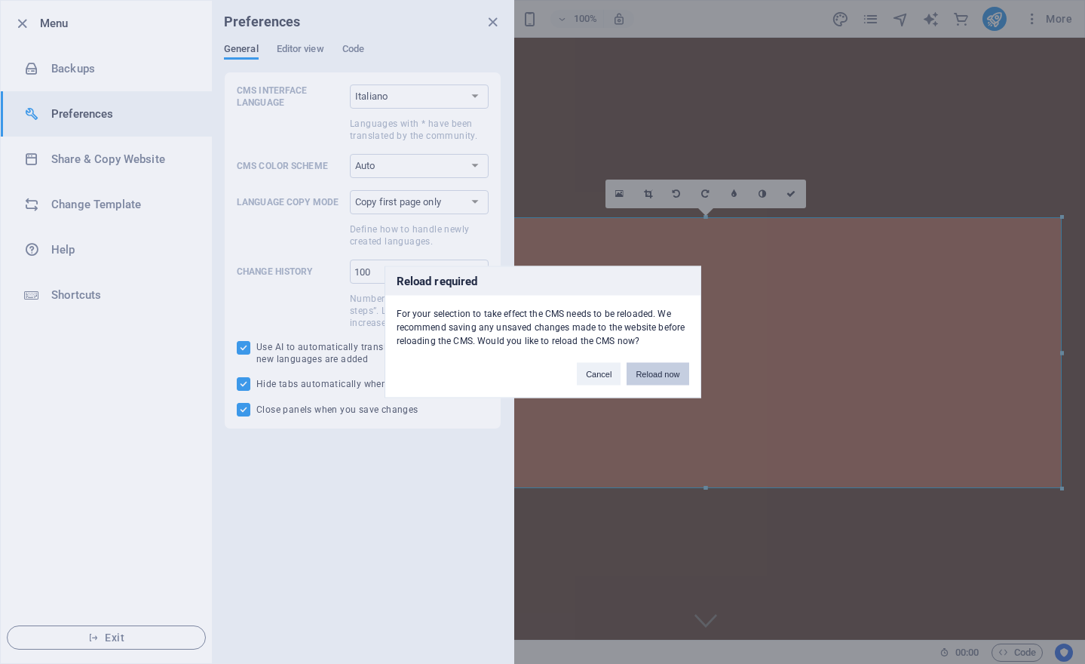
click at [654, 373] on button "Reload now" at bounding box center [658, 374] width 62 height 23
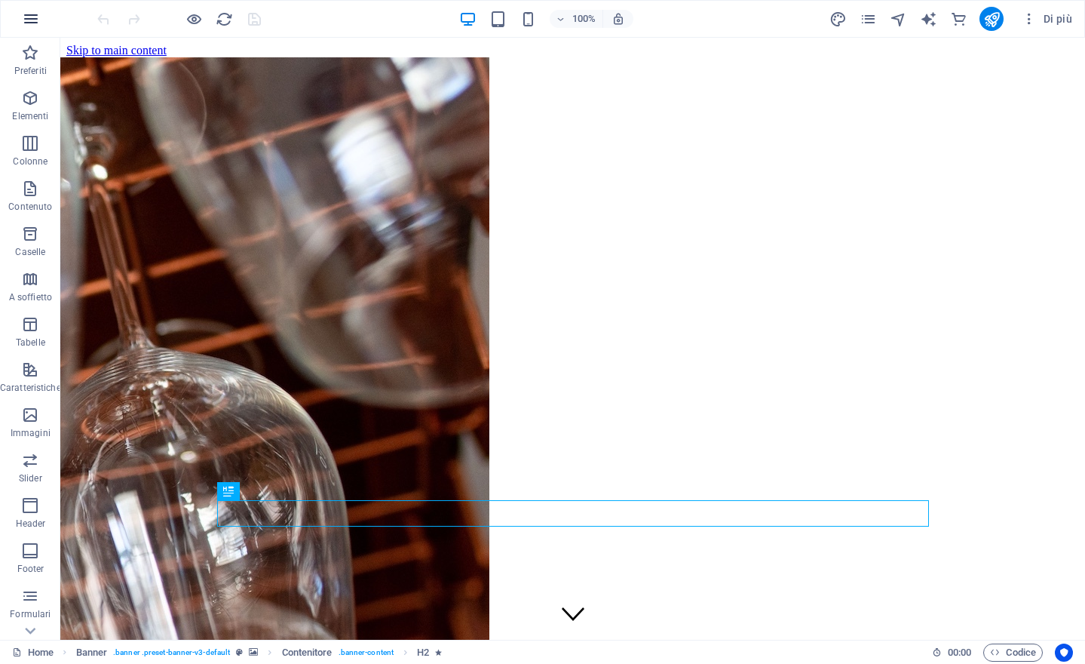
click at [28, 25] on icon "button" at bounding box center [31, 19] width 18 height 18
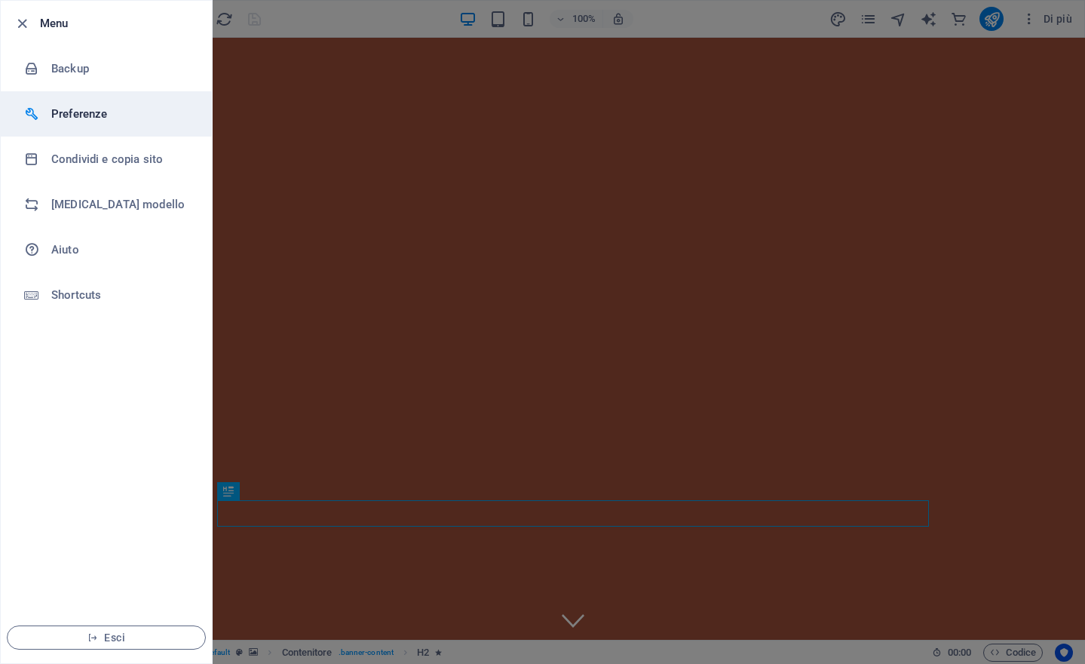
click at [94, 105] on h6 "Preferenze" at bounding box center [121, 114] width 140 height 18
select select "it"
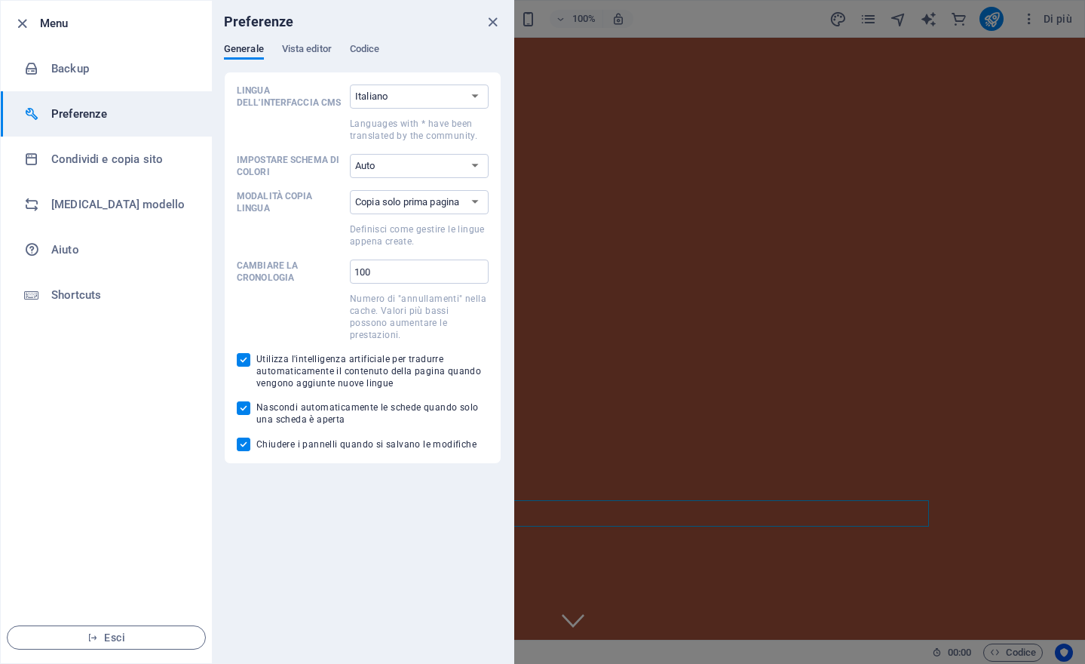
click at [317, 32] on div "Preferenze" at bounding box center [363, 22] width 302 height 42
click at [317, 41] on div "Preferenze" at bounding box center [363, 22] width 302 height 42
click at [317, 44] on span "Vista editor" at bounding box center [307, 50] width 50 height 21
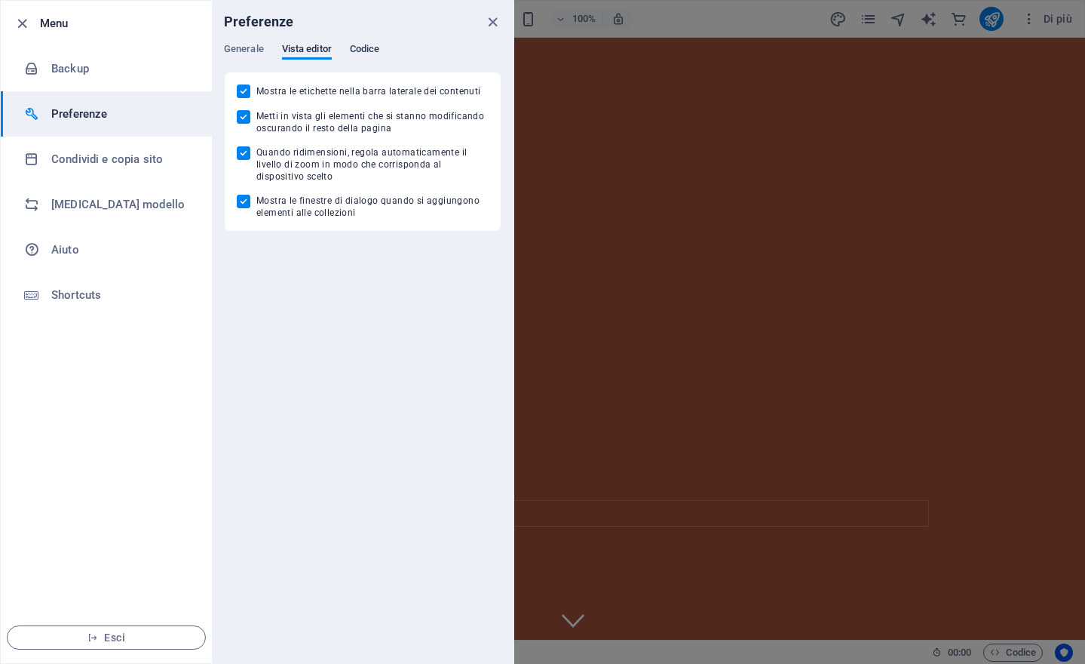
click at [368, 47] on span "Codice" at bounding box center [365, 50] width 30 height 21
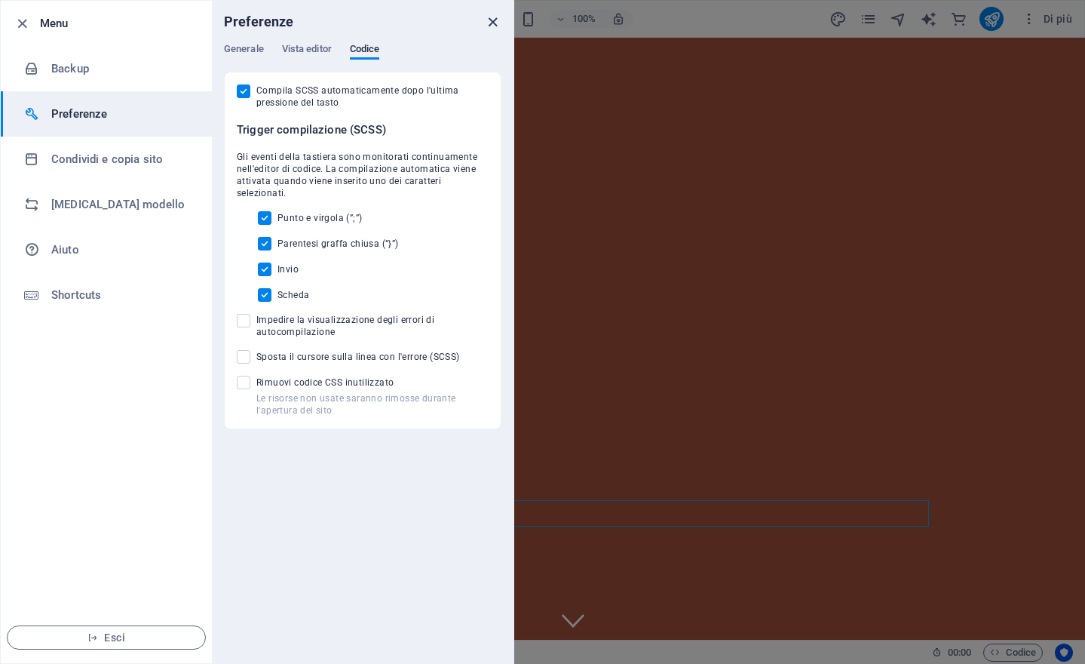
click at [485, 17] on icon "close" at bounding box center [492, 22] width 17 height 17
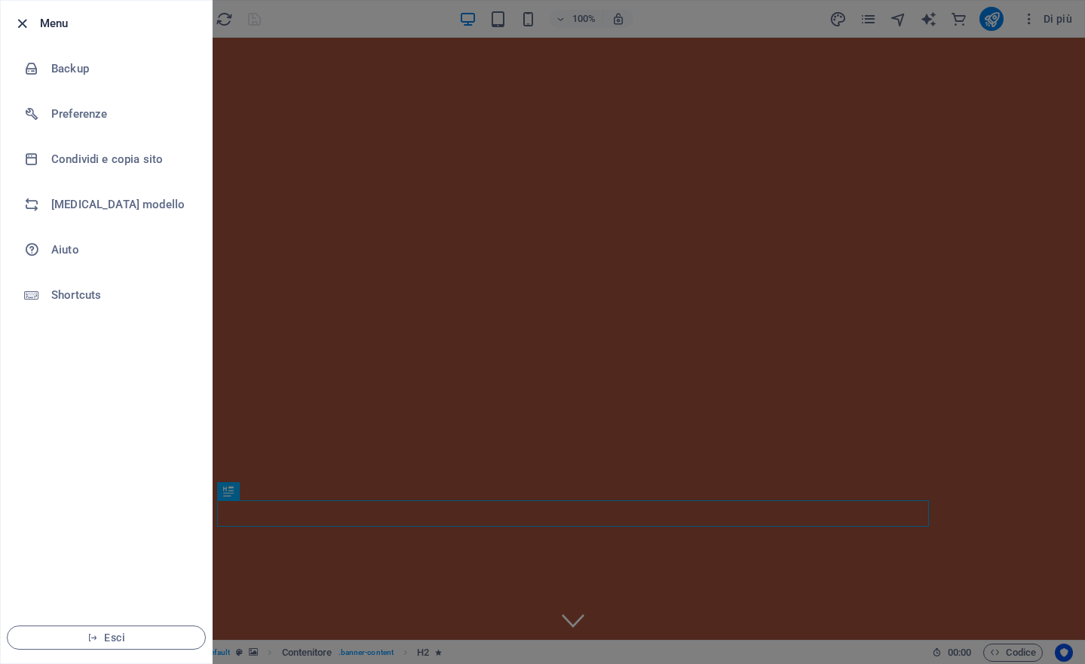
click at [25, 20] on icon "button" at bounding box center [22, 23] width 17 height 17
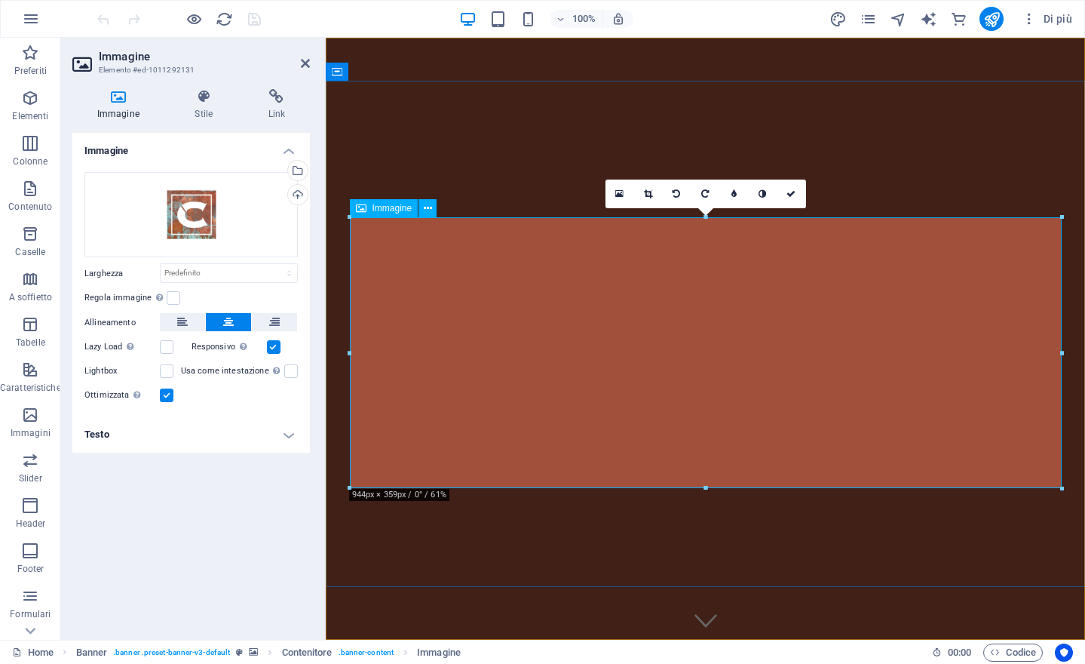
click at [240, 225] on div "Trascina qui i file, fai clic per sceglierli o selezionali da File o dalle nost…" at bounding box center [190, 215] width 213 height 86
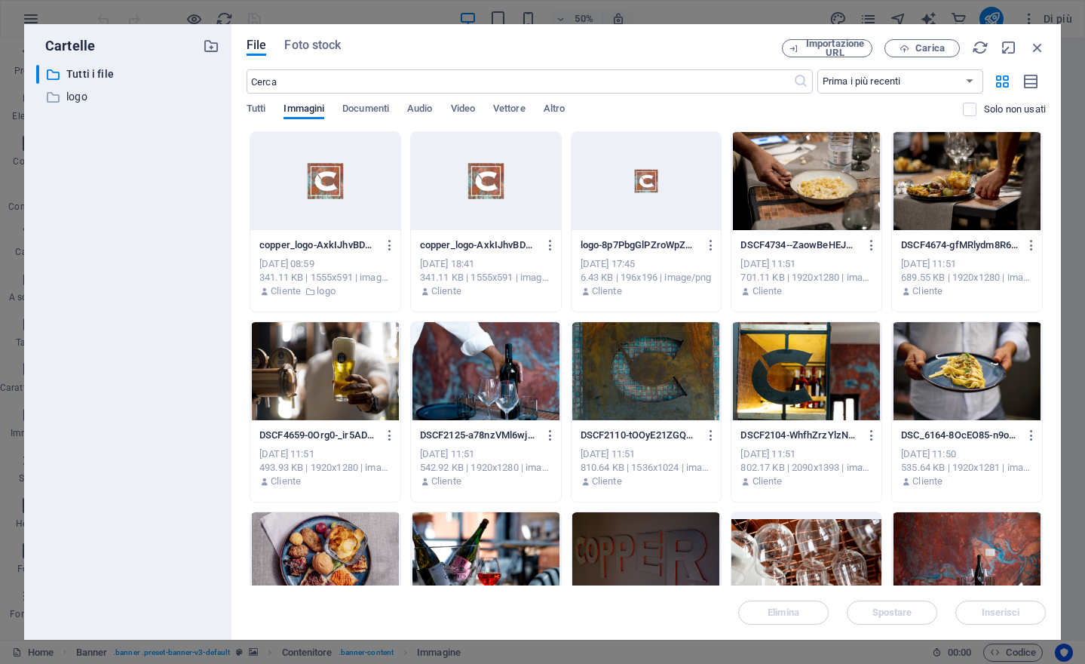
click at [486, 189] on div at bounding box center [486, 181] width 150 height 98
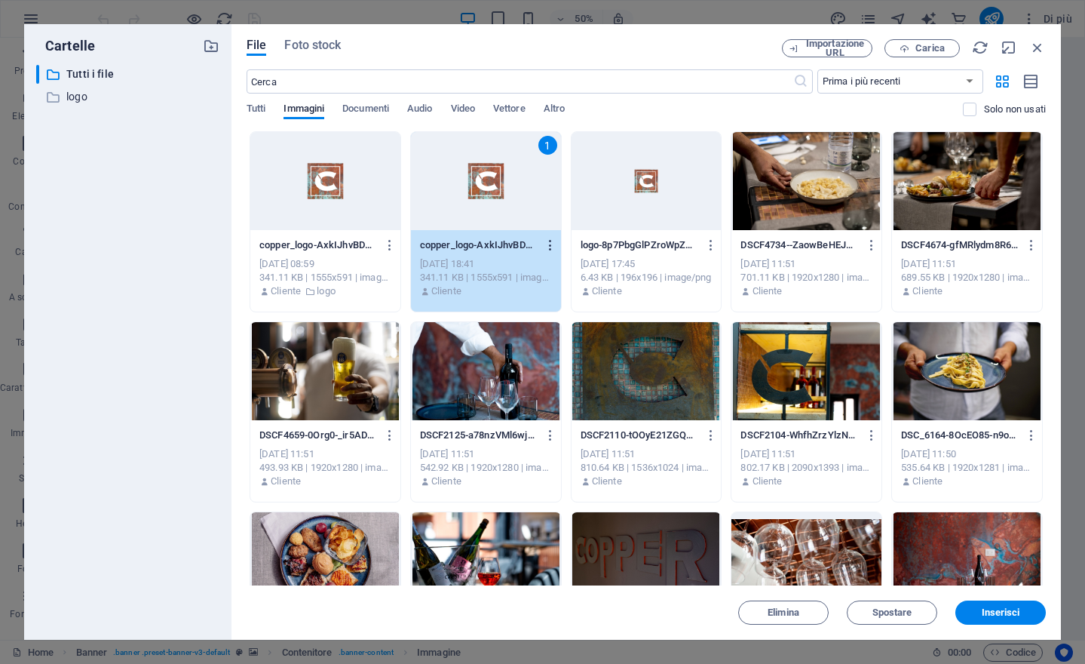
click at [550, 243] on icon "button" at bounding box center [551, 245] width 14 height 14
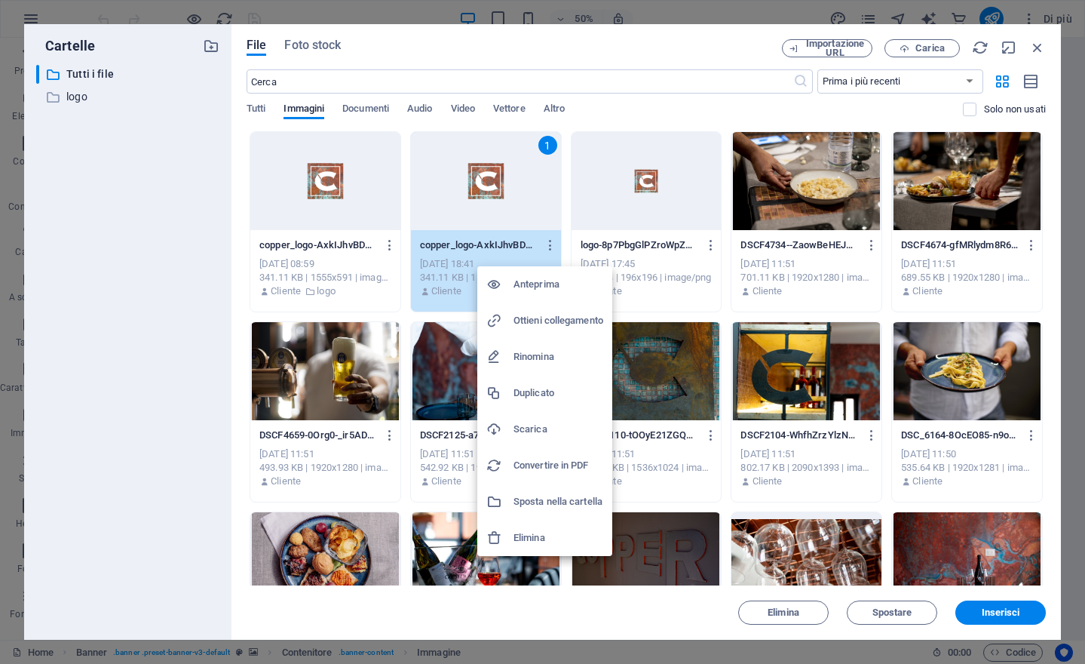
click at [534, 327] on h6 "Ottieni collegamento" at bounding box center [559, 320] width 90 height 18
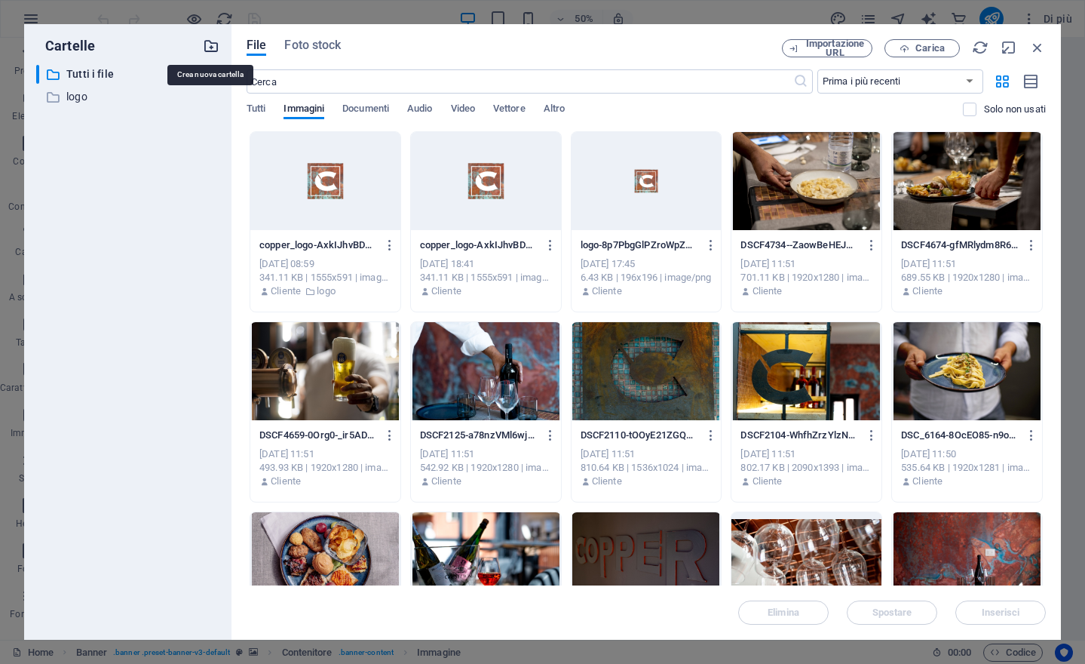
click at [204, 48] on icon "button" at bounding box center [211, 46] width 17 height 17
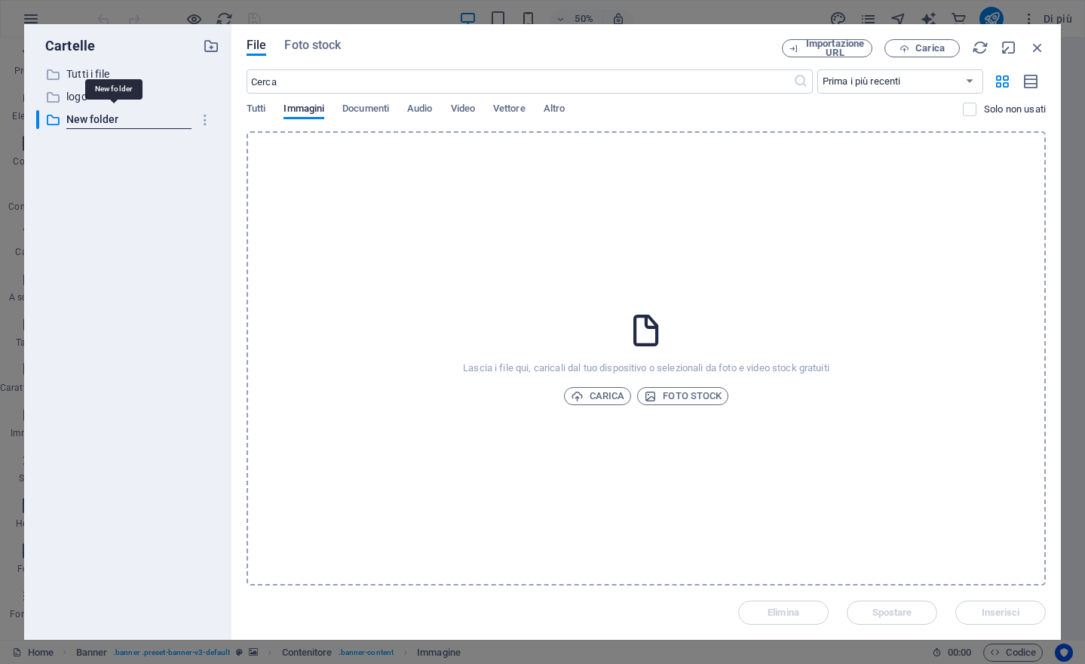
click at [164, 227] on div "​ Tutti i file Tutti i file ​ logo logo ​ New folder New folder" at bounding box center [127, 346] width 183 height 563
click at [150, 72] on p "Tutti i file" at bounding box center [128, 74] width 125 height 17
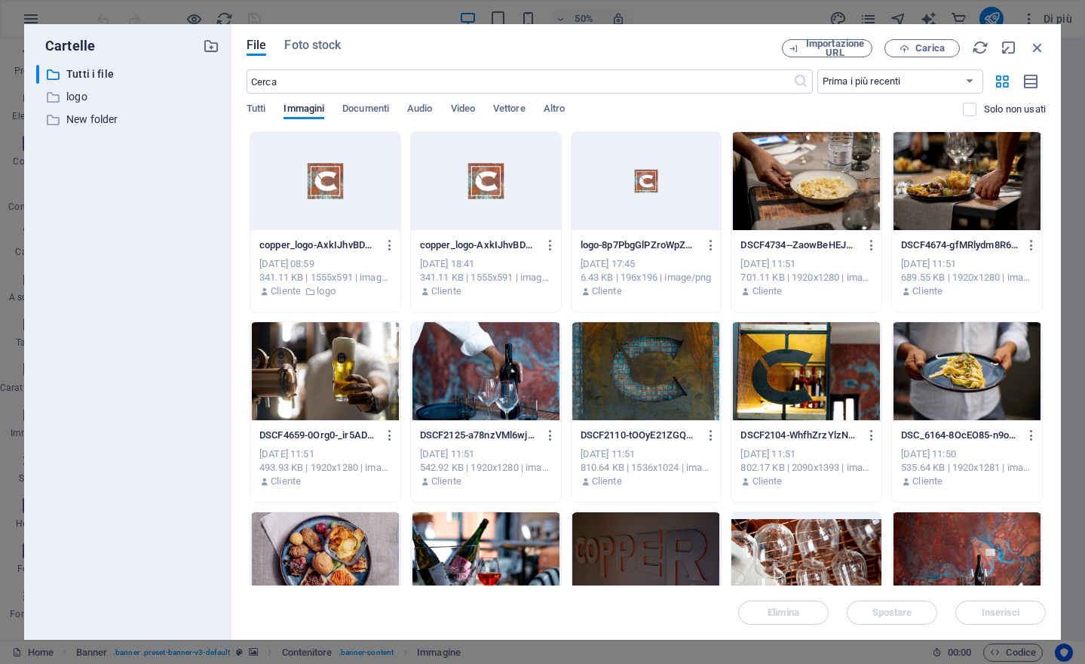
drag, startPoint x: 1035, startPoint y: 43, endPoint x: 834, endPoint y: 231, distance: 274.8
click at [834, 231] on div "File Foto stock Importazione URL Carica ​ Prima i più recenti Prima i più vecch…" at bounding box center [646, 331] width 799 height 585
click at [385, 241] on icon "button" at bounding box center [390, 245] width 14 height 14
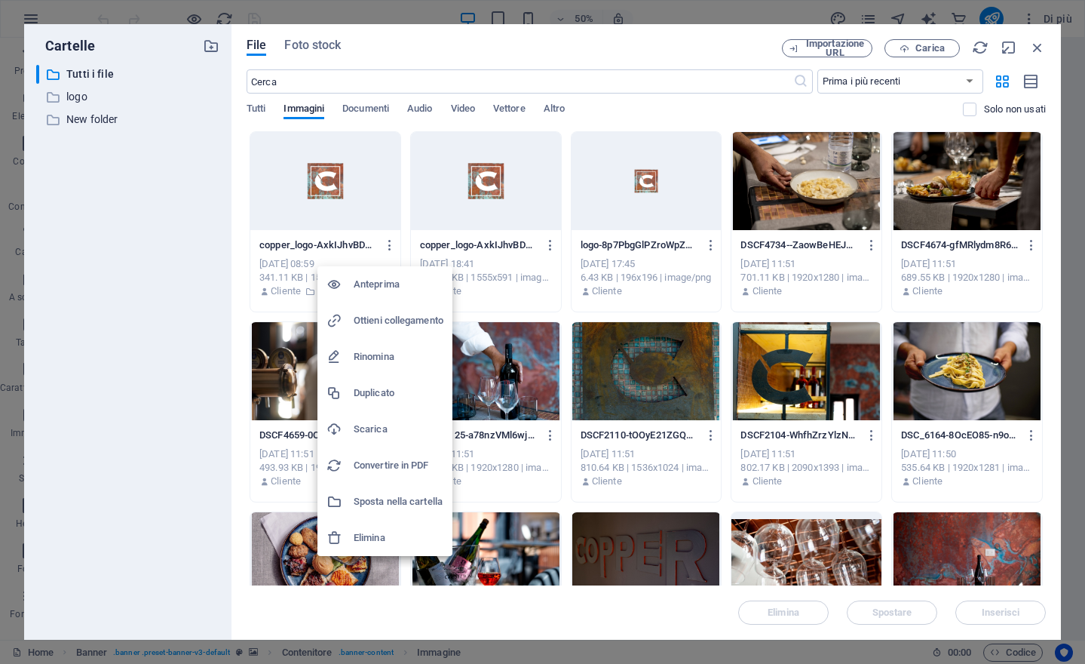
click at [401, 539] on h6 "Elimina" at bounding box center [399, 538] width 90 height 18
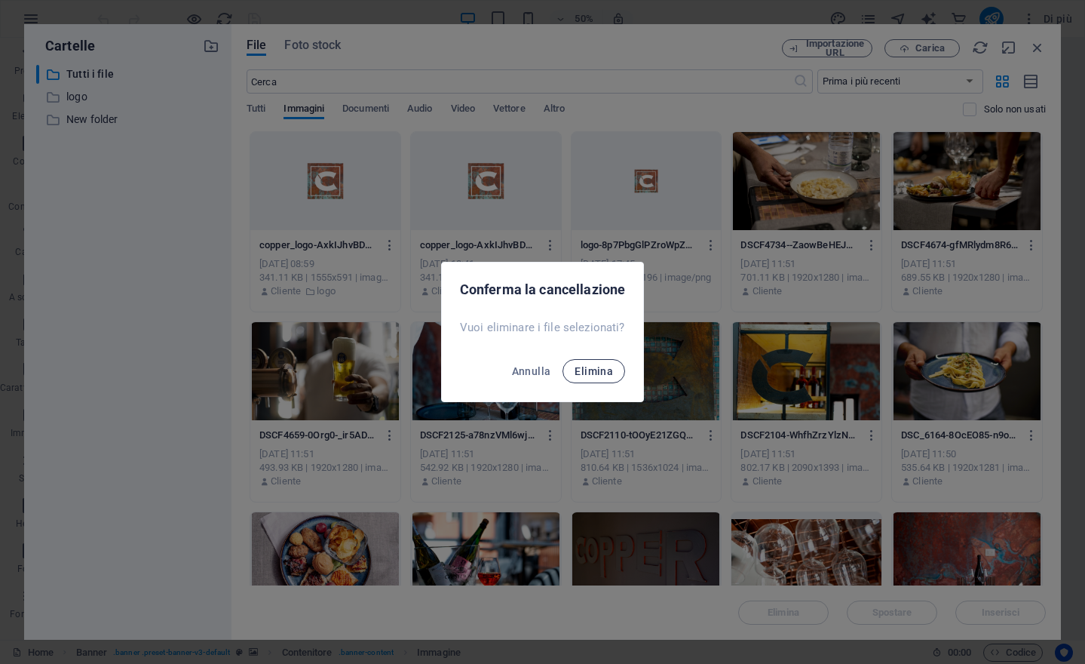
click at [589, 373] on span "Elimina" at bounding box center [594, 371] width 38 height 12
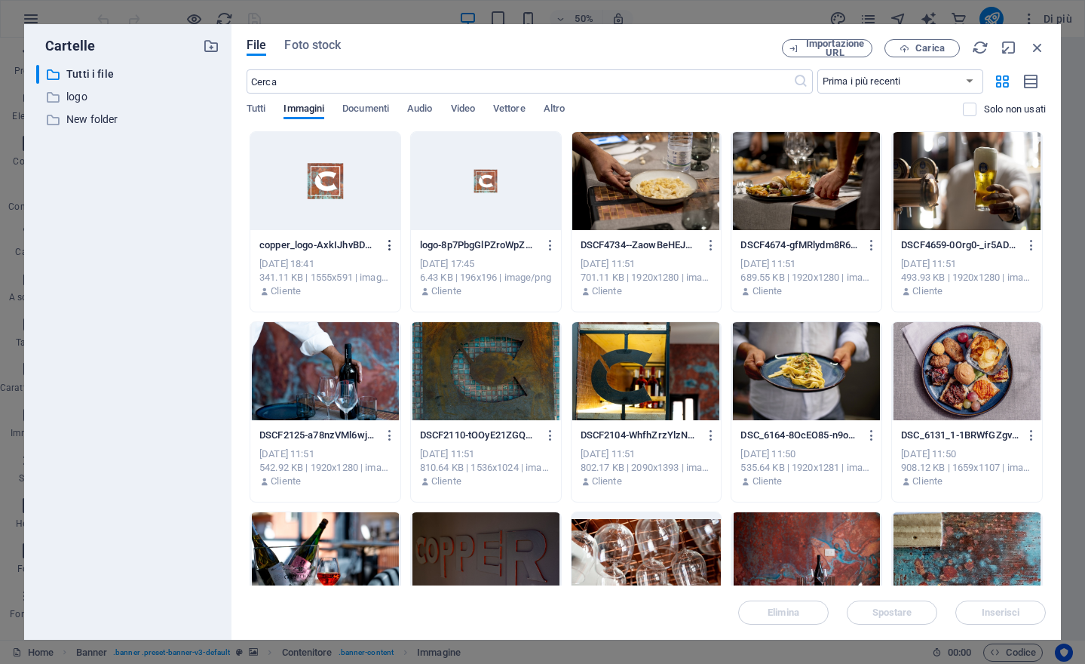
click at [388, 243] on icon "button" at bounding box center [390, 245] width 14 height 14
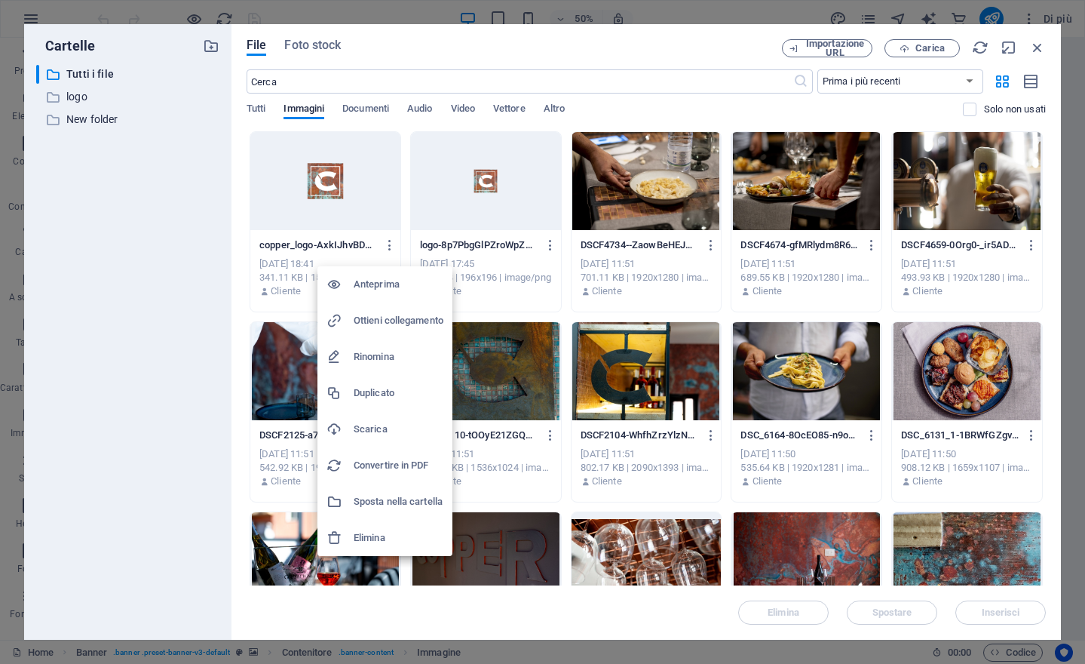
click at [403, 538] on h6 "Elimina" at bounding box center [399, 538] width 90 height 18
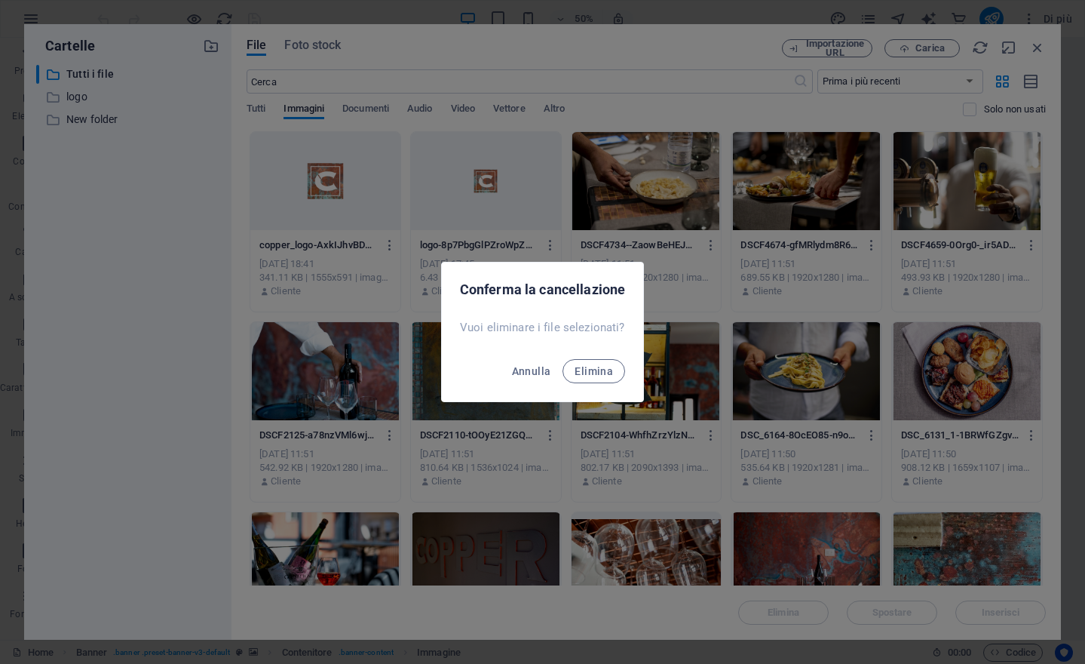
click at [589, 357] on div "Annulla Elimina" at bounding box center [542, 375] width 201 height 51
click at [606, 374] on span "Elimina" at bounding box center [594, 371] width 38 height 12
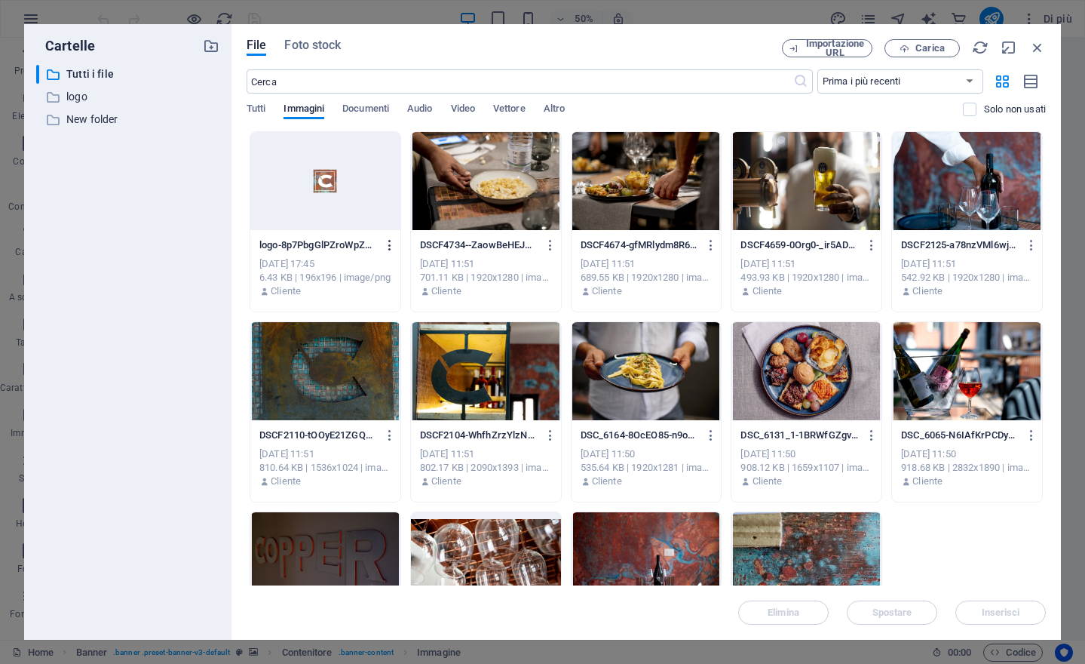
click at [389, 244] on icon "button" at bounding box center [390, 245] width 14 height 14
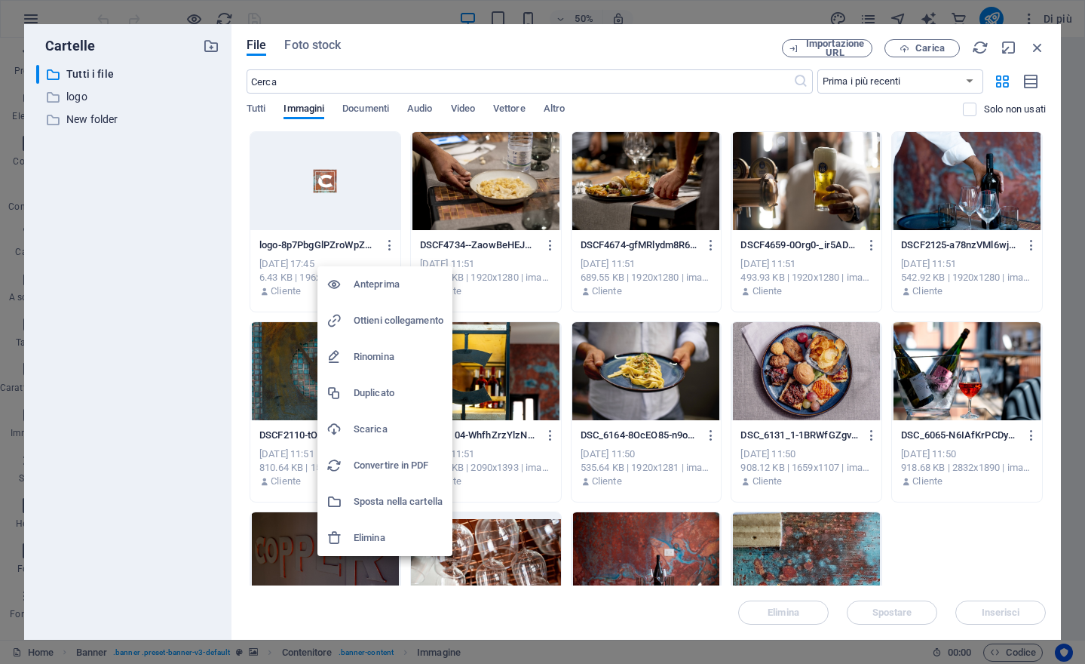
click at [376, 536] on h6 "Elimina" at bounding box center [399, 538] width 90 height 18
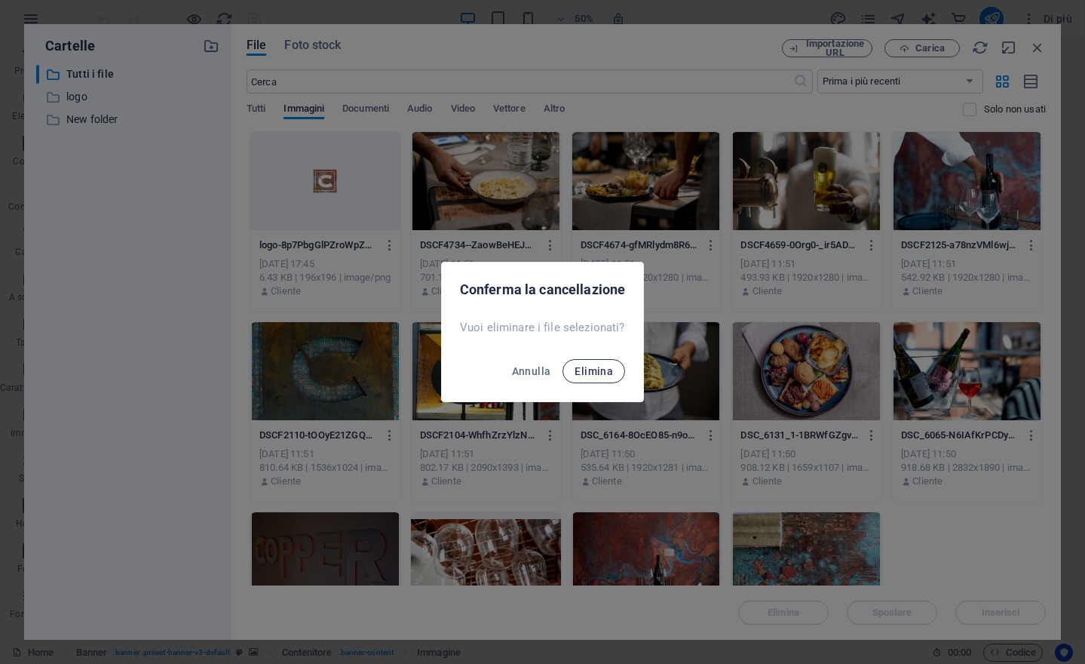
click at [593, 377] on button "Elimina" at bounding box center [594, 371] width 63 height 24
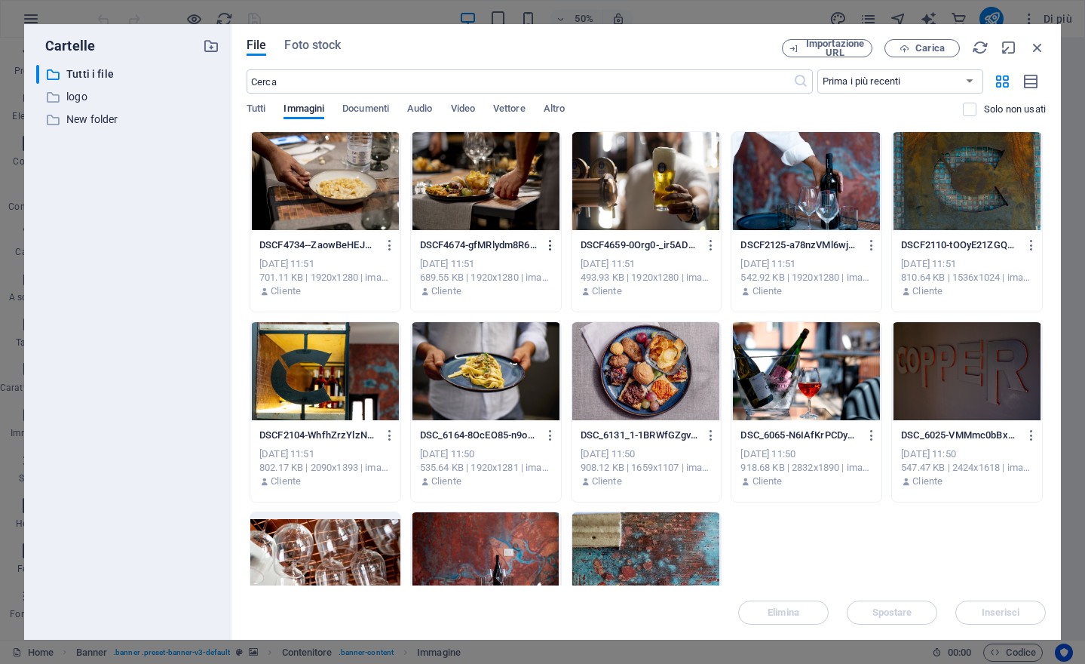
click at [550, 249] on icon "button" at bounding box center [551, 245] width 14 height 14
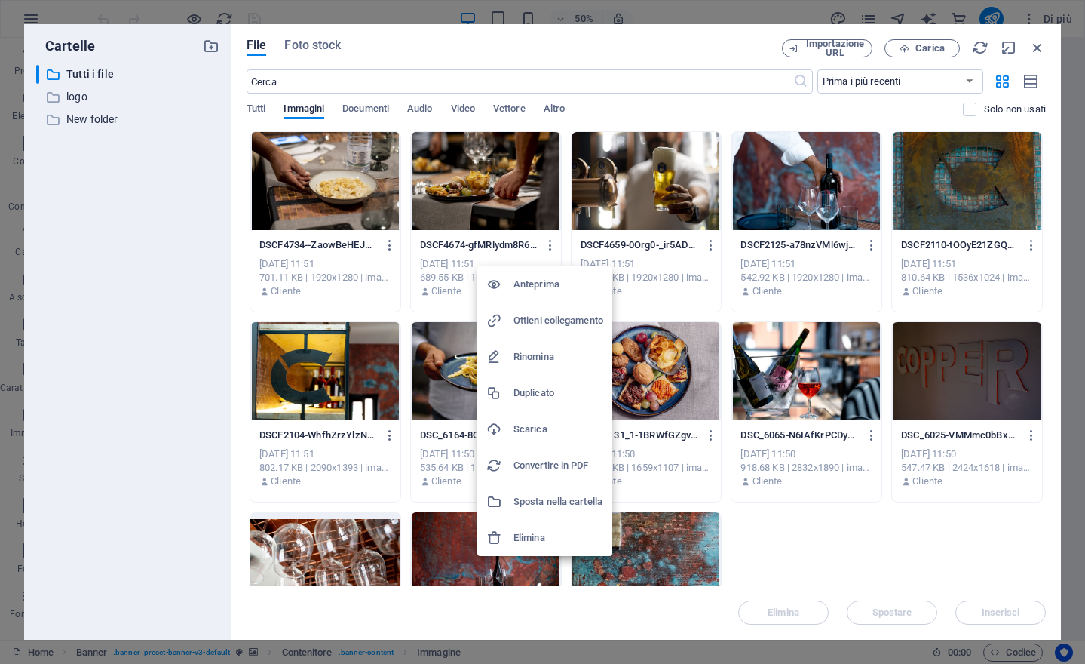
click at [537, 325] on h6 "Ottieni collegamento" at bounding box center [559, 320] width 90 height 18
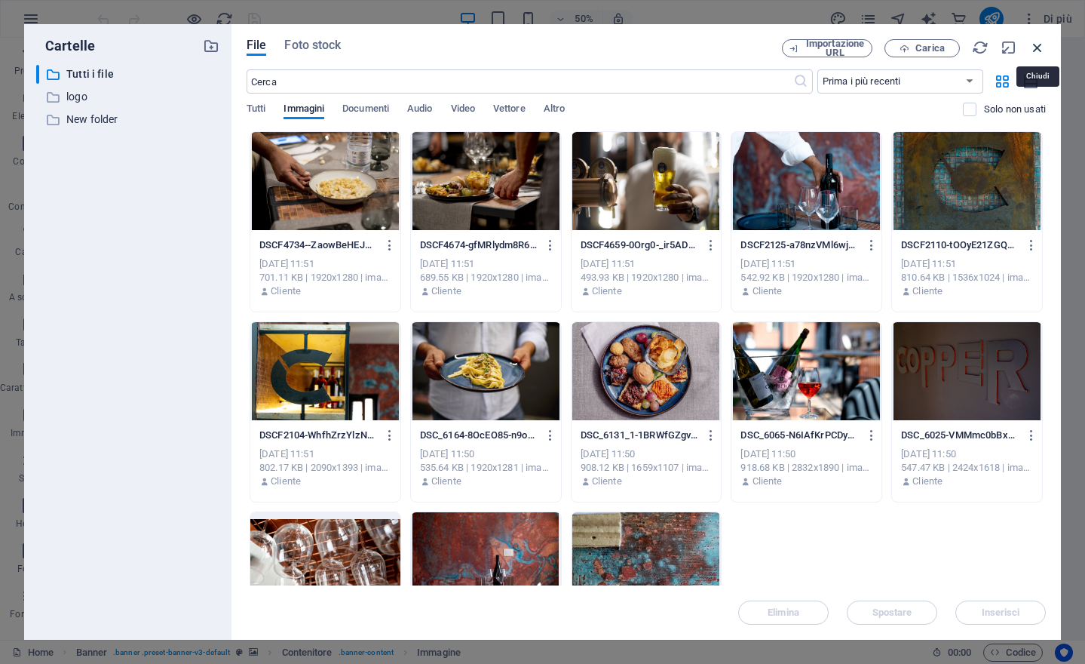
click at [1044, 49] on icon "button" at bounding box center [1037, 47] width 17 height 17
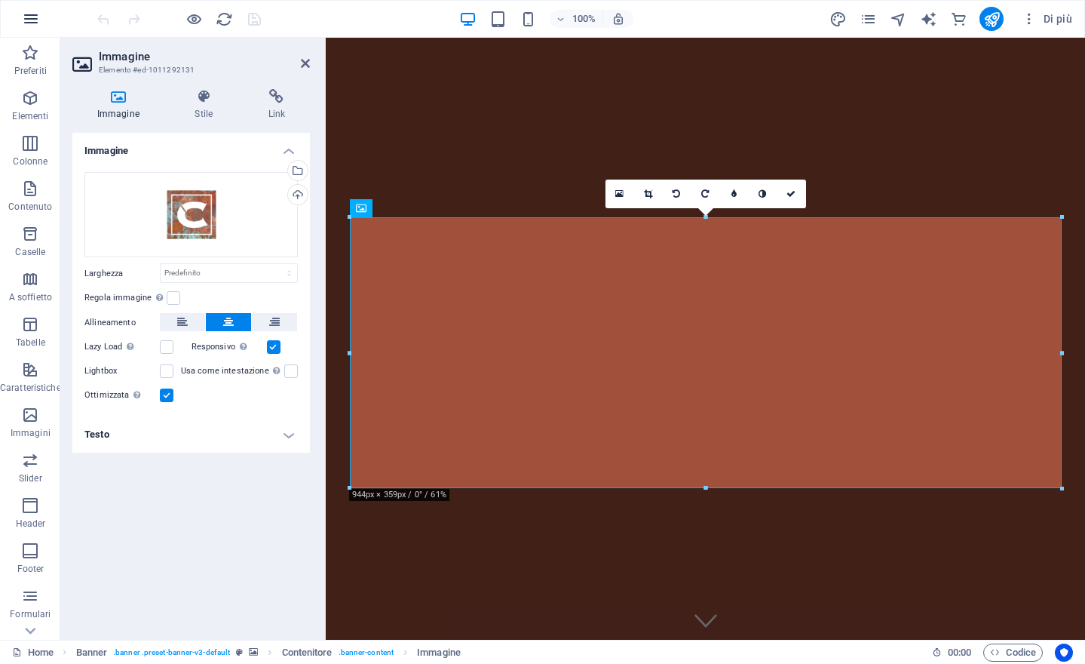
click at [25, 19] on icon "button" at bounding box center [31, 19] width 18 height 18
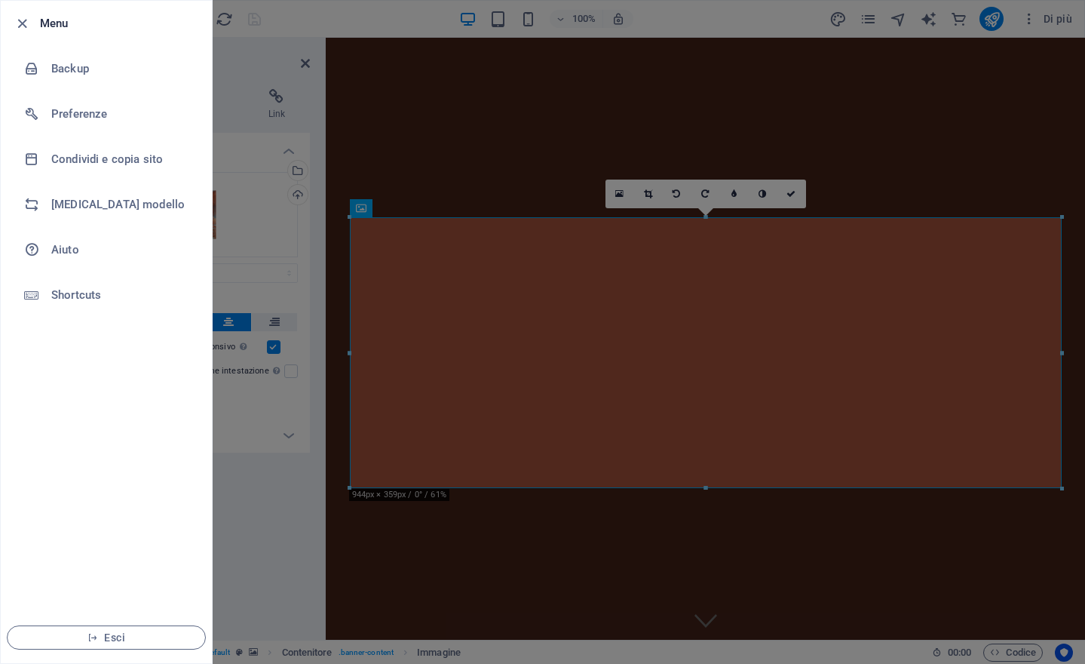
click at [782, 21] on div at bounding box center [542, 332] width 1085 height 664
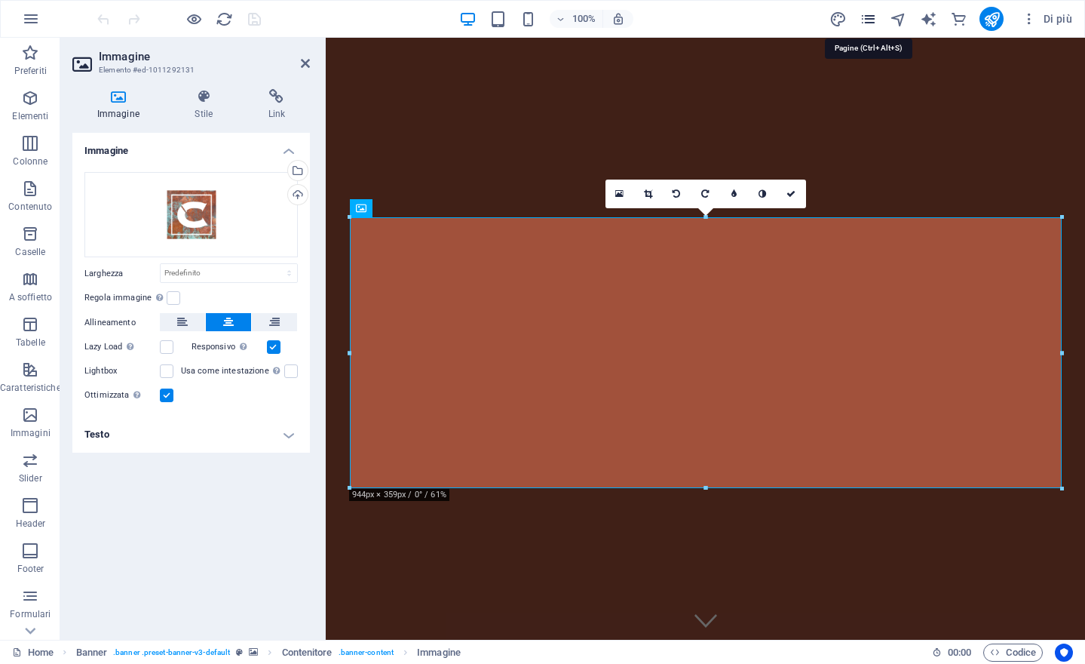
click at [863, 14] on icon "pages" at bounding box center [868, 19] width 17 height 17
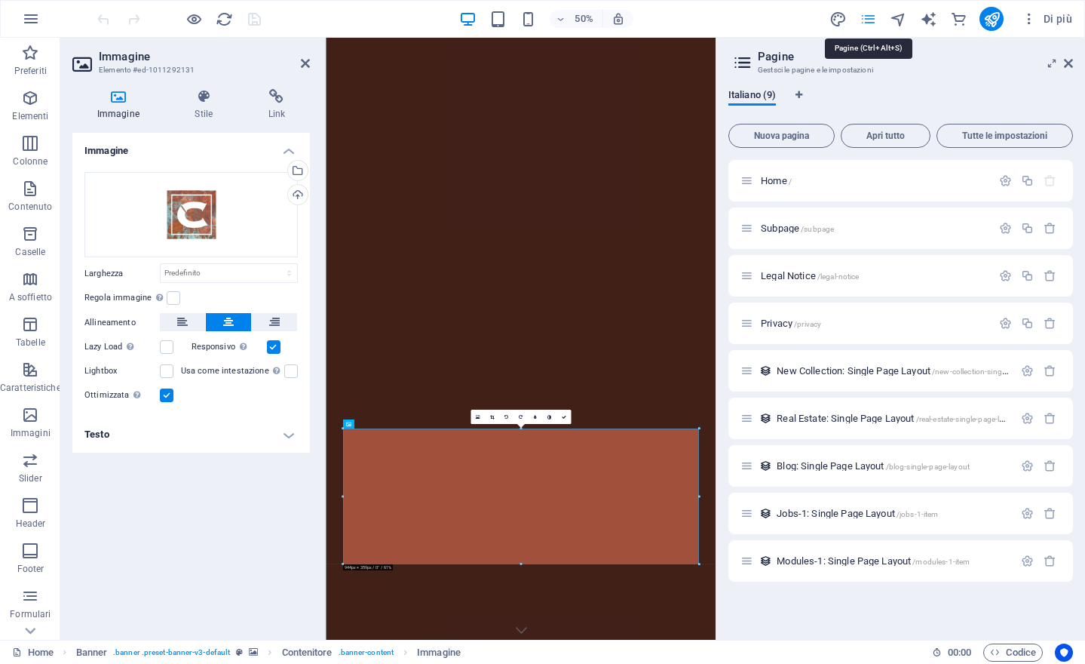
click at [864, 18] on icon "pages" at bounding box center [868, 19] width 17 height 17
click at [840, 14] on icon "design" at bounding box center [837, 19] width 17 height 17
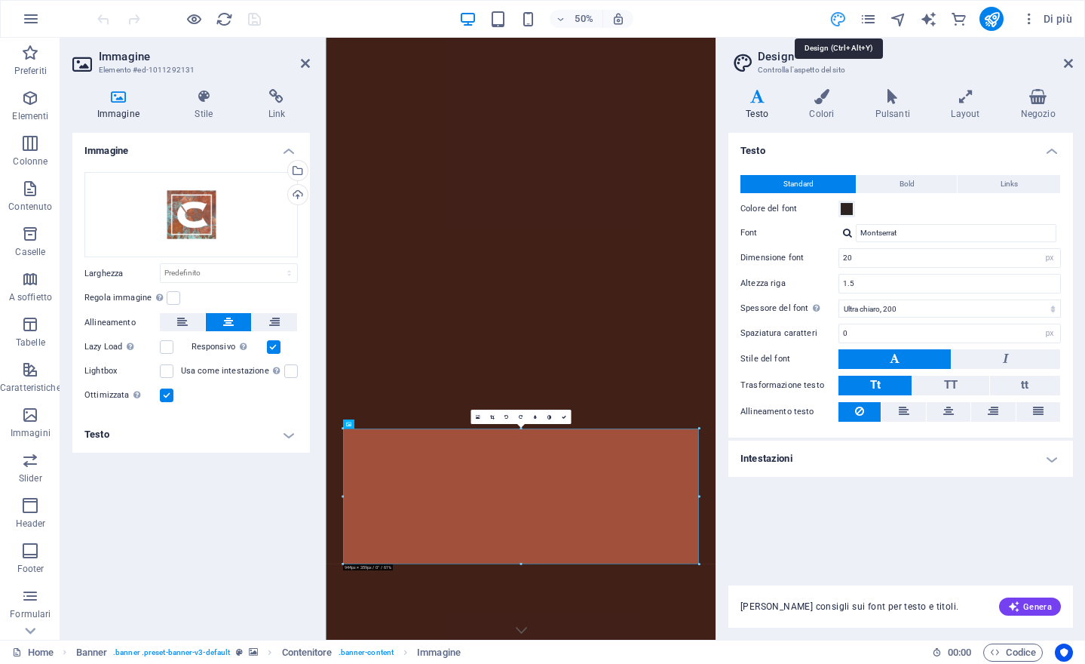
click at [1069, 58] on icon at bounding box center [1068, 63] width 9 height 12
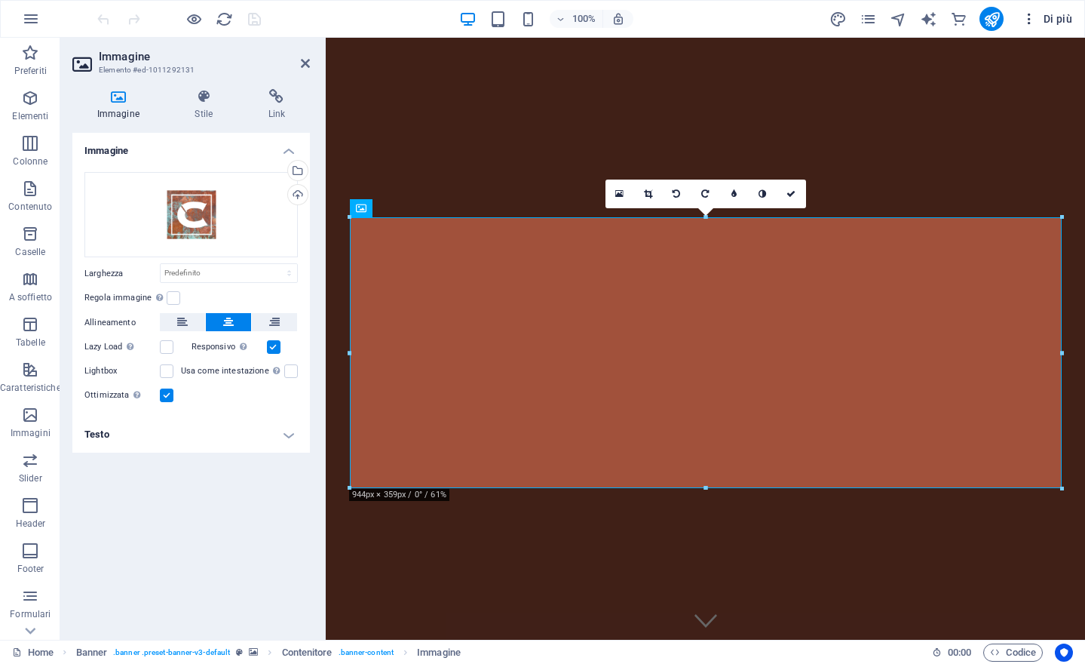
click at [1029, 15] on icon "button" at bounding box center [1029, 18] width 15 height 15
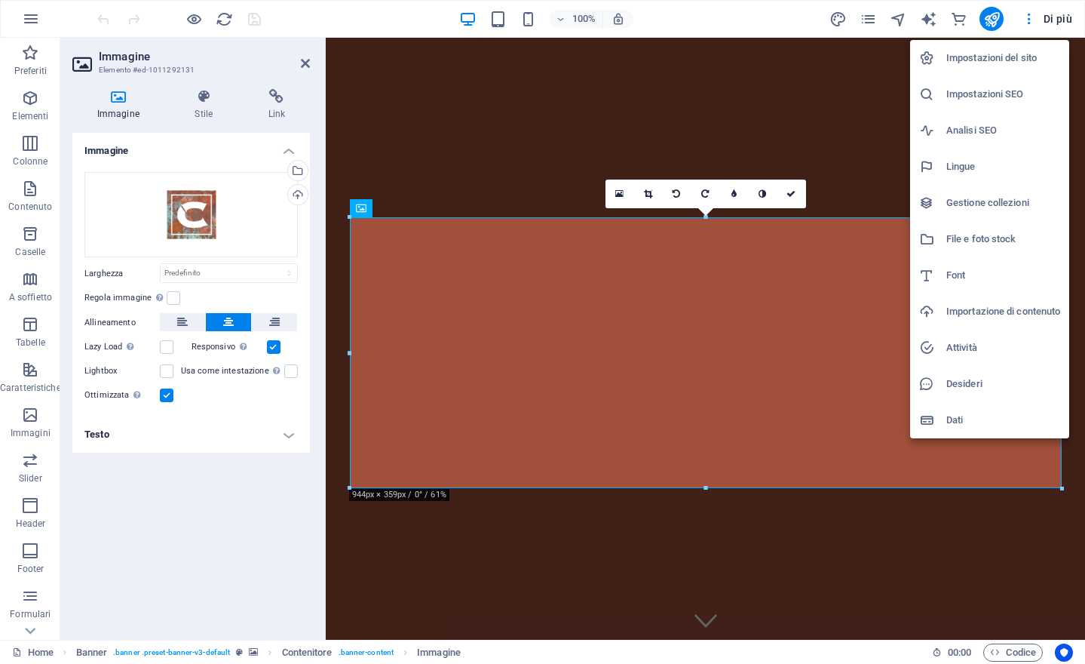
click at [1003, 238] on h6 "File e foto stock" at bounding box center [1003, 239] width 114 height 18
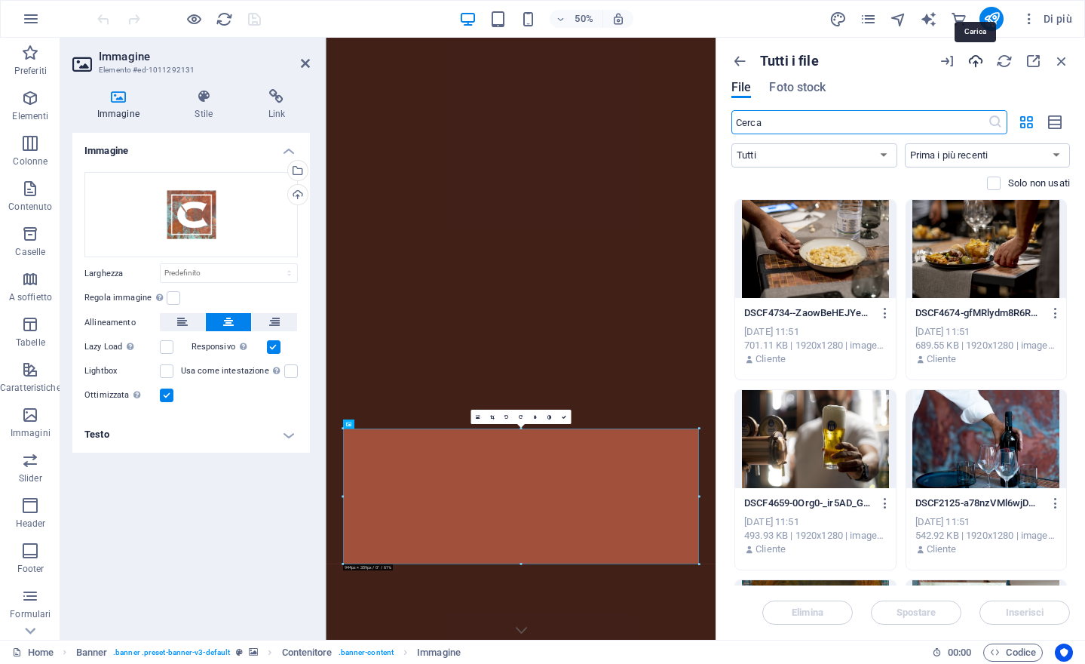
click at [972, 54] on icon "button" at bounding box center [975, 61] width 17 height 17
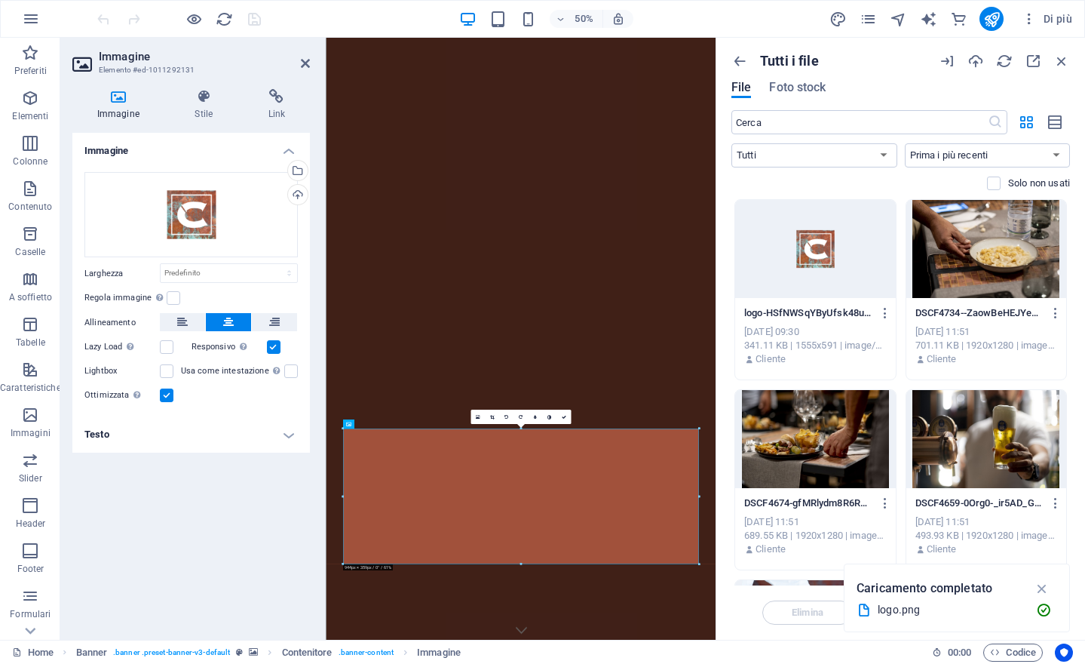
click at [823, 260] on div at bounding box center [815, 249] width 161 height 98
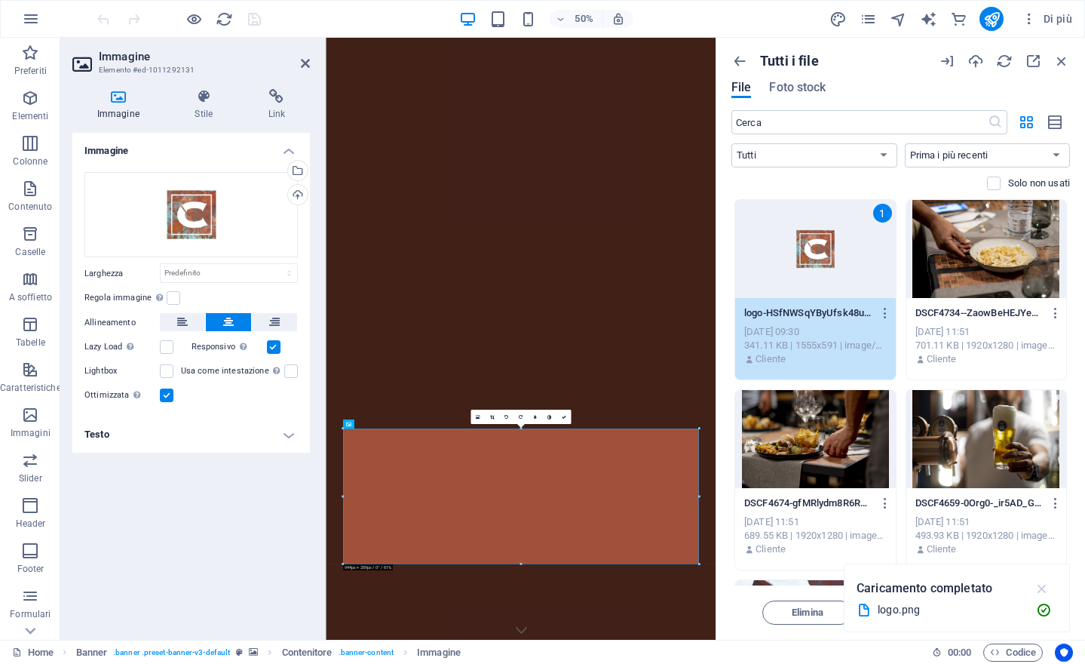
click at [1040, 585] on icon "button" at bounding box center [1042, 588] width 17 height 17
click at [1059, 54] on icon "button" at bounding box center [1061, 61] width 17 height 17
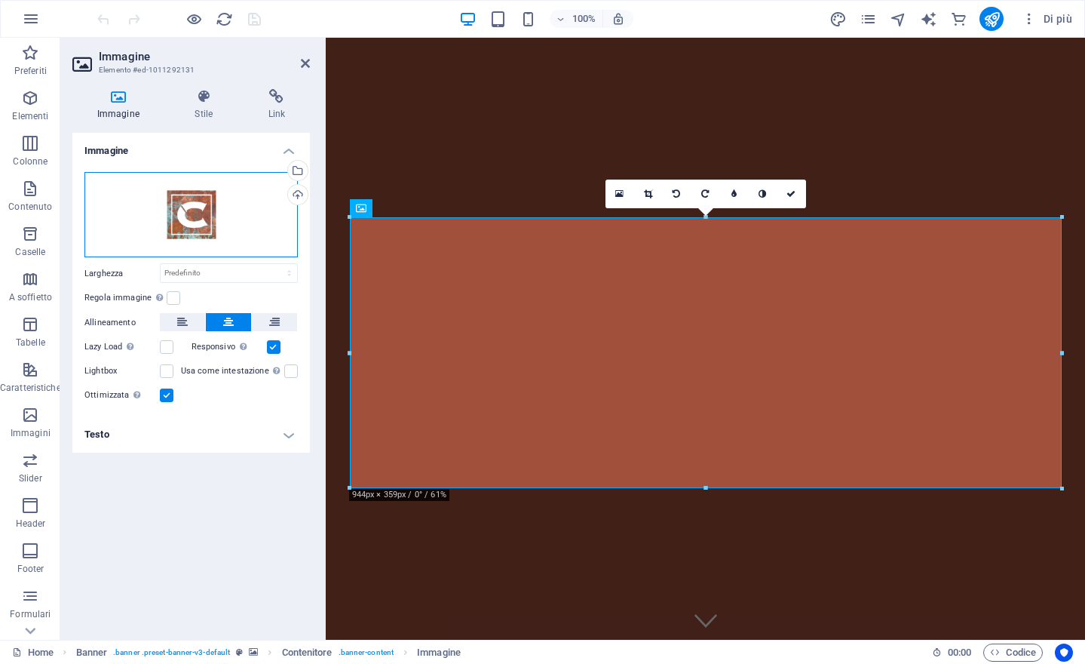
click at [200, 210] on div "Trascina qui i file, fai clic per sceglierli o selezionali da File o dalle nost…" at bounding box center [190, 215] width 213 height 86
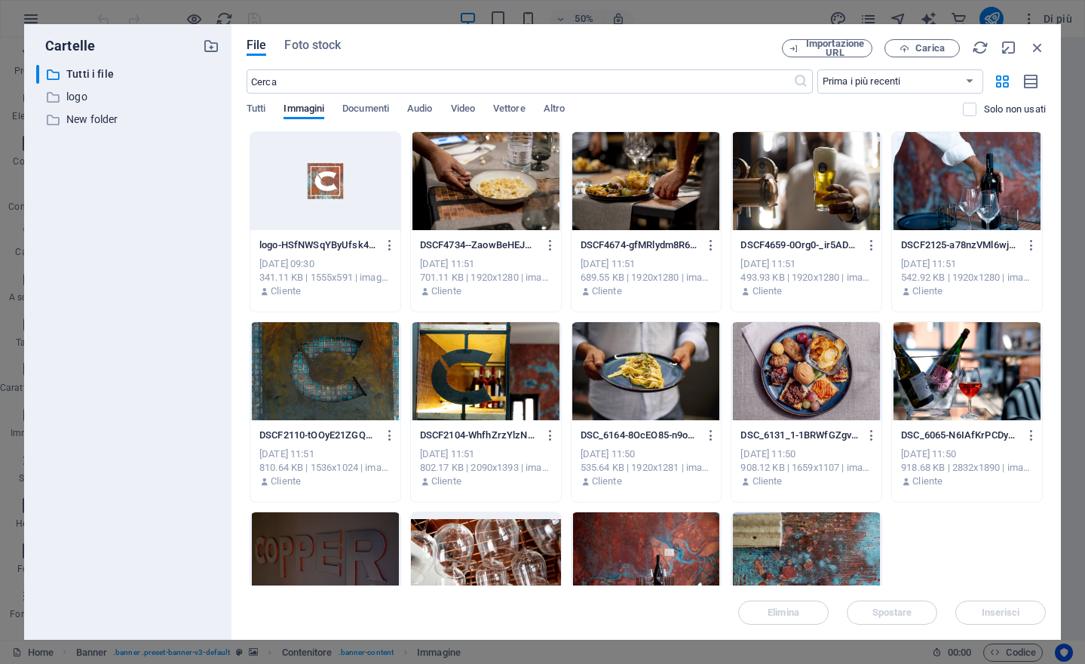
click at [342, 190] on div at bounding box center [325, 181] width 150 height 98
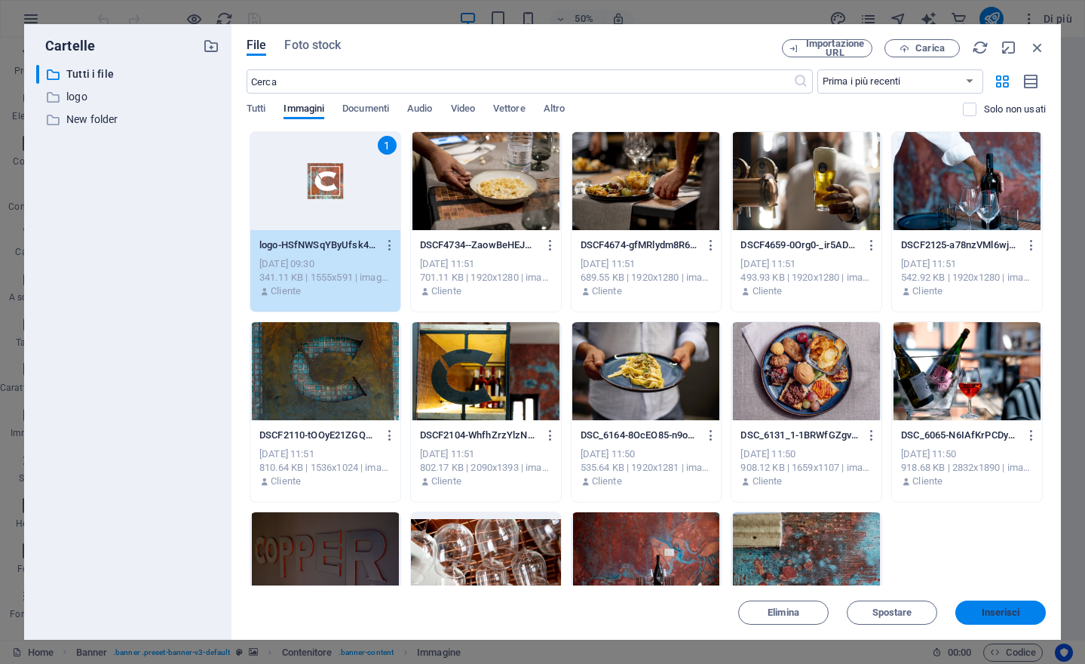
click at [976, 604] on button "Inserisci" at bounding box center [1000, 612] width 90 height 24
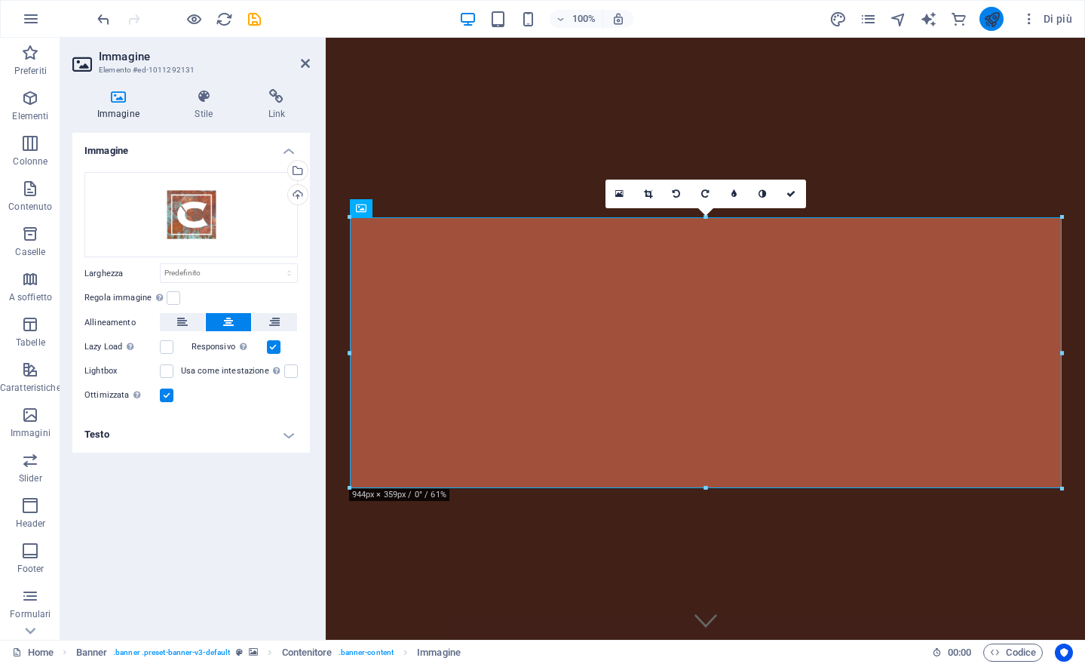
click at [986, 15] on icon "publish" at bounding box center [991, 19] width 17 height 17
